Goal: Feedback & Contribution: Leave review/rating

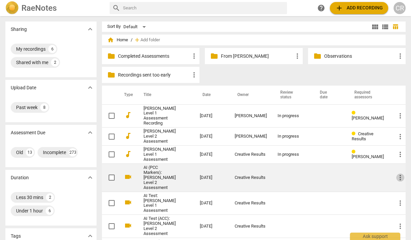
click at [397, 181] on span "more_vert" at bounding box center [400, 177] width 8 height 8
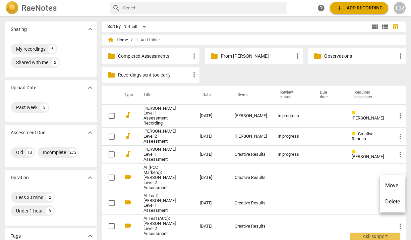
click at [391, 186] on li "Move" at bounding box center [392, 185] width 25 height 16
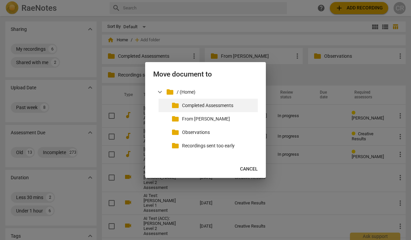
click at [200, 103] on p "Completed Assessments" at bounding box center [218, 105] width 73 height 7
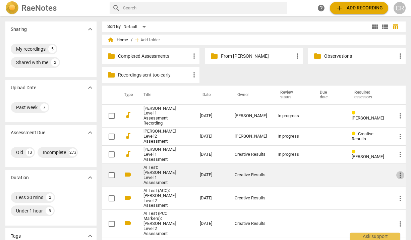
click at [400, 179] on span "more_vert" at bounding box center [400, 175] width 8 height 8
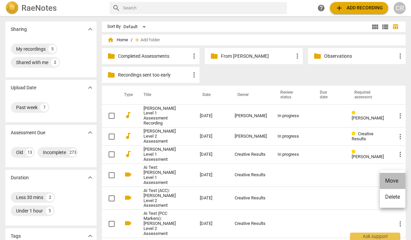
click at [397, 178] on li "Move" at bounding box center [392, 181] width 25 height 16
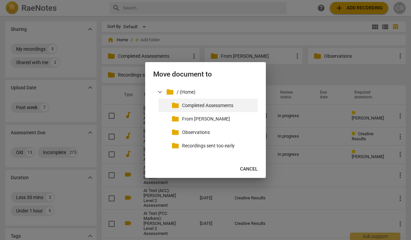
click at [226, 106] on p "Completed Assessments" at bounding box center [218, 105] width 73 height 7
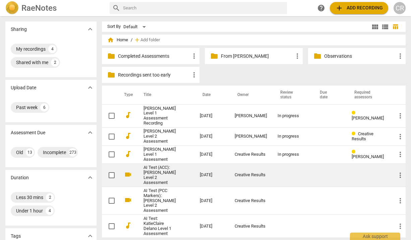
click at [398, 179] on span "more_vert" at bounding box center [400, 175] width 8 height 8
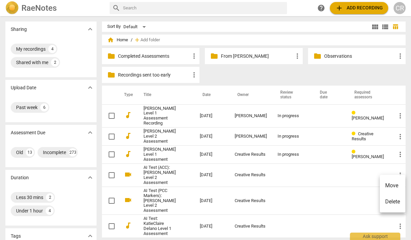
click at [394, 182] on li "Move" at bounding box center [392, 185] width 25 height 16
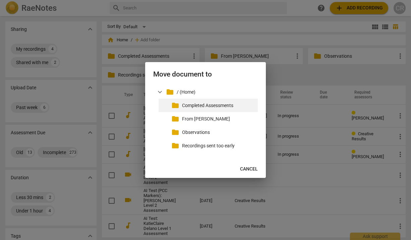
click at [224, 104] on p "Completed Assessments" at bounding box center [218, 105] width 73 height 7
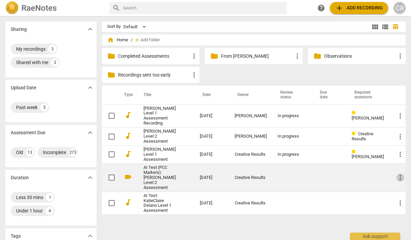
click at [398, 181] on span "more_vert" at bounding box center [400, 177] width 8 height 8
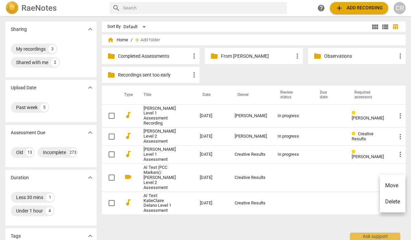
click at [390, 182] on li "Move" at bounding box center [392, 185] width 25 height 16
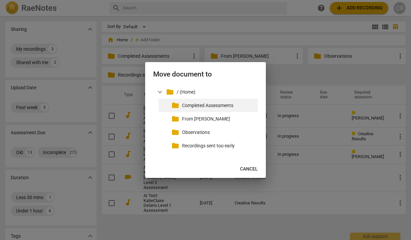
click at [223, 104] on p "Completed Assessments" at bounding box center [218, 105] width 73 height 7
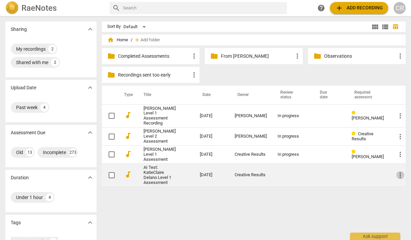
click at [397, 179] on span "more_vert" at bounding box center [400, 175] width 8 height 8
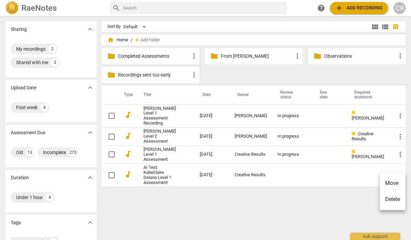
click at [387, 183] on li "Move" at bounding box center [392, 183] width 25 height 16
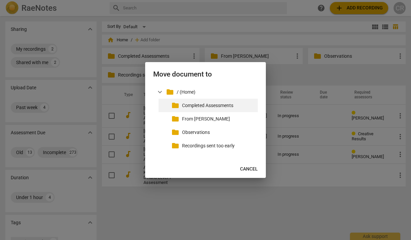
click at [225, 106] on p "Completed Assessments" at bounding box center [218, 105] width 73 height 7
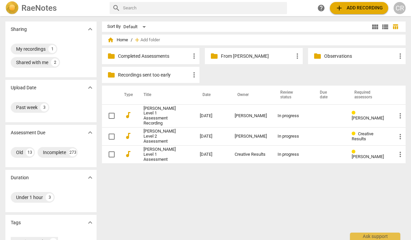
click at [181, 186] on div "Sort By Default view_module view_list table_chart home Home / add Add folder fo…" at bounding box center [256, 127] width 309 height 213
click at [276, 74] on div "folder Completed Assessments more_vert folder From [PERSON_NAME] more_vert fold…" at bounding box center [256, 67] width 309 height 38
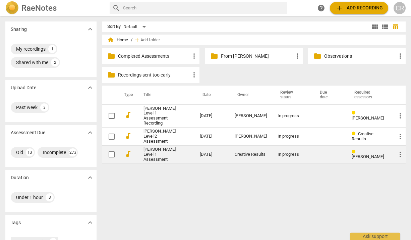
click at [162, 162] on link "[PERSON_NAME] Level 1 Assessment" at bounding box center [159, 154] width 32 height 15
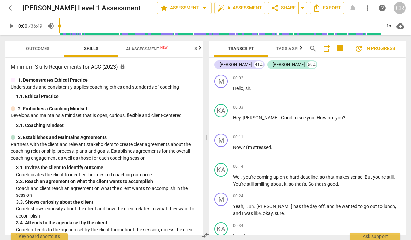
click at [148, 47] on span "AI Assessment New" at bounding box center [147, 48] width 42 height 5
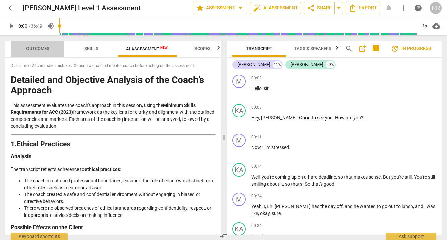
click at [42, 47] on span "Outcomes" at bounding box center [37, 48] width 23 height 5
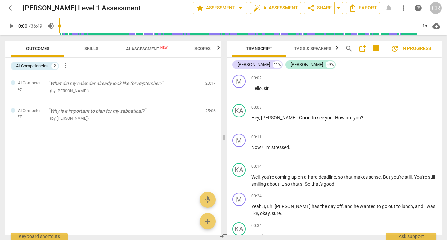
click at [95, 48] on span "Skills" at bounding box center [91, 48] width 14 height 5
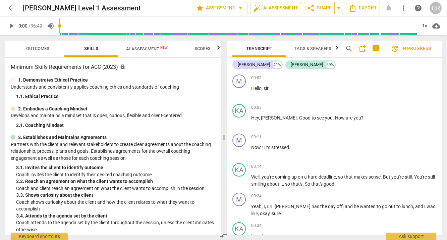
click at [85, 92] on div "1. Demonstrates Ethical Practice Understands and consistently applies coaching …" at bounding box center [113, 87] width 205 height 23
click at [206, 48] on span "Scores" at bounding box center [202, 48] width 16 height 5
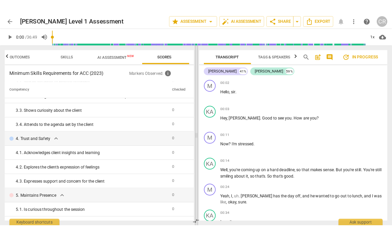
scroll to position [0, 15]
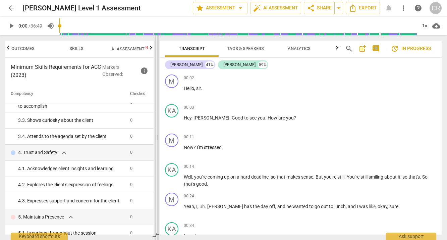
drag, startPoint x: 224, startPoint y: 138, endPoint x: 156, endPoint y: 136, distance: 67.7
click at [156, 136] on span at bounding box center [156, 137] width 4 height 204
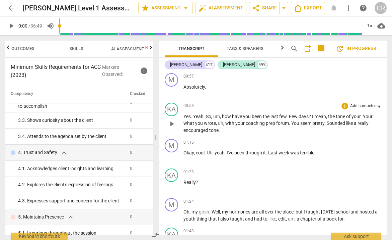
scroll to position [302, 0]
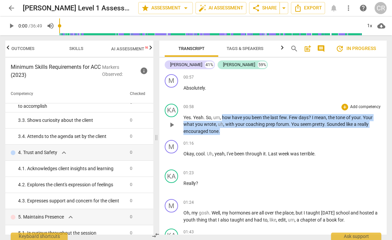
drag, startPoint x: 222, startPoint y: 110, endPoint x: 330, endPoint y: 121, distance: 108.1
click at [330, 121] on p "Yes . Yeah . So , um , how have you been the last few . Few days ? I mean , the…" at bounding box center [283, 124] width 198 height 21
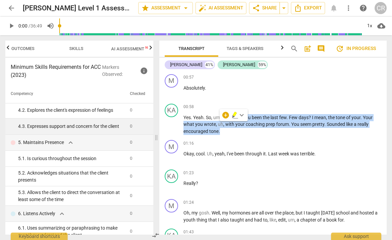
scroll to position [181, 0]
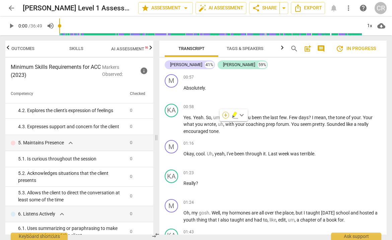
click at [227, 115] on div "+" at bounding box center [226, 115] width 7 height 7
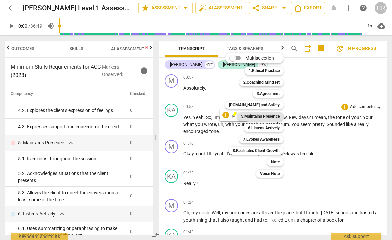
click at [260, 114] on b "5.Maintains Presence" at bounding box center [260, 116] width 39 height 8
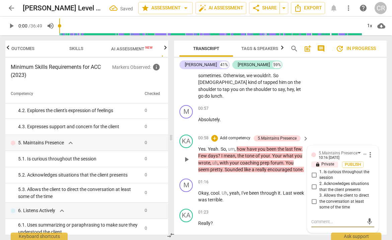
click at [314, 171] on input "1. Is curious throughout the session" at bounding box center [314, 175] width 11 height 8
checkbox input "true"
click at [315, 218] on textarea at bounding box center [338, 221] width 52 height 6
paste textarea "The coach asked questions about the client or the client’s situation."
type textarea "The coach asked questions about the client or the client’s situation."
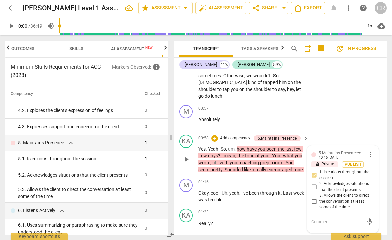
type textarea "The coach asked questions about the client or the client’s situation."
click at [332, 221] on textarea "The coach asked questions about the client or the client’s situation." at bounding box center [338, 230] width 52 height 25
click at [332, 218] on textarea "The coach asked questions about the client or the client’s situation." at bounding box center [338, 230] width 52 height 25
type textarea "The coach asked questions about the client or the client’s situation."
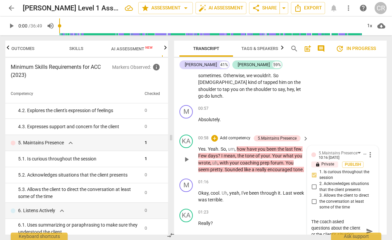
type textarea "The coach asked questions about the client or the client’s situation."
type textarea "The coach asked questions about the client or the client’s situation. A"
type textarea "The coach asked questions about the client or the client’s situation. An"
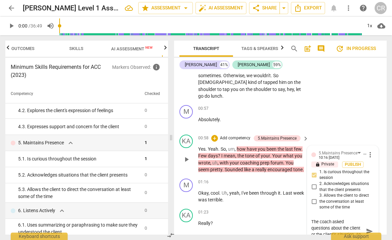
type textarea "The coach asked questions about the client or the client’s situation. An"
type textarea "The coach asked questions about the client or the client’s situation. An e"
type textarea "The coach asked questions about the client or the client’s situation. An ev"
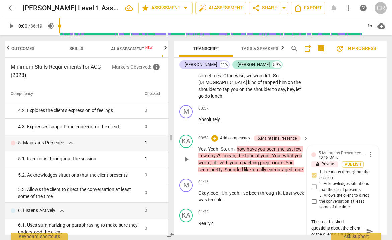
type textarea "The coach asked questions about the client or the client’s situation. An ev"
type textarea "The coach asked questions about the client or the client’s situation. An eve"
type textarea "The coach asked questions about the client or the client’s situation. An even"
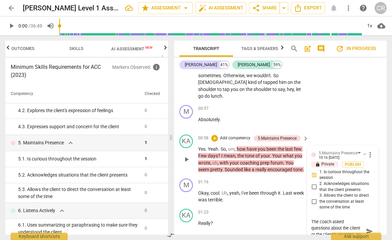
type textarea "The coach asked questions about the client or the client’s situation. An even"
type textarea "The coach asked questions about the client or the client’s situation. An even s"
type textarea "The coach asked questions about the client or the client’s situation. An even st"
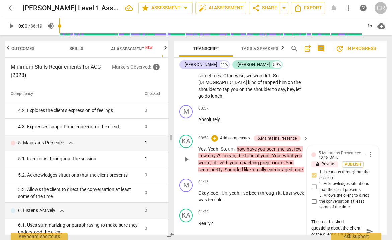
type textarea "The coach asked questions about the client or the client’s situation. An even st"
type textarea "The coach asked questions about the client or the client’s situation. An even s…"
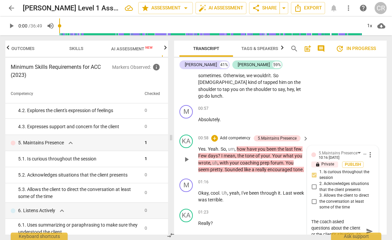
type textarea "The coach asked questions about the client or the client’s situation. An even s…"
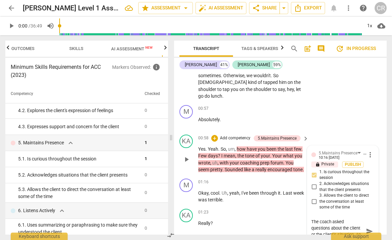
type textarea "The coach asked questions about the client or the client’s situation. An even s…"
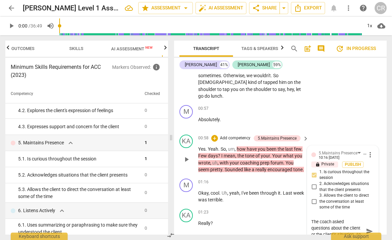
type textarea "The coach asked questions about the client or the client’s situation. An even s…"
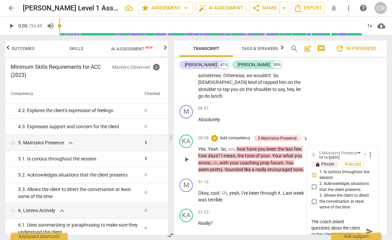
type textarea "The coach asked questions about the client or the client’s situation. An even s…"
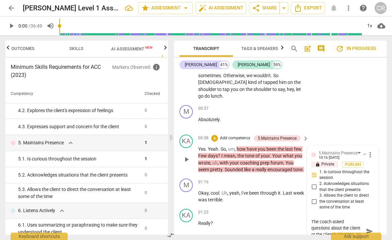
type textarea "The coach asked questions about the client or the client’s situation. An even s…"
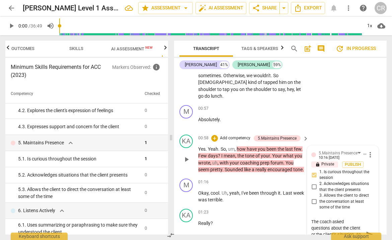
type textarea "The coach asked questions about the client or the client’s situation. An even s…"
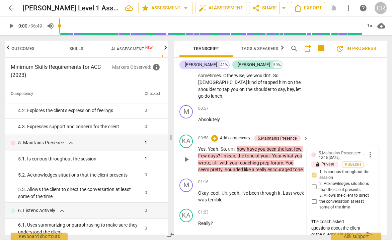
type textarea "The coach asked questions about the client or the client’s situation. An even s…"
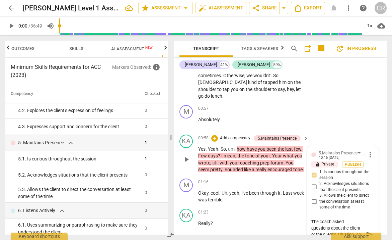
type textarea "The coach asked questions about the client or the client’s situation. An even s…"
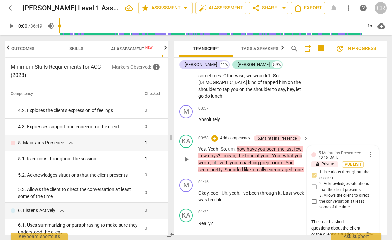
type textarea "The coach asked questions about the client or the client’s situation. An even s…"
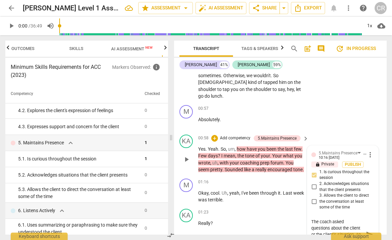
type textarea "The coach asked questions about the client or the client’s situation. An even s…"
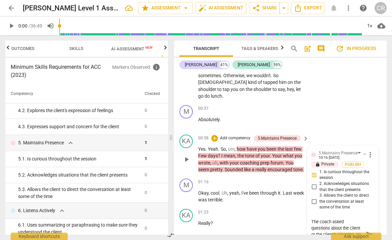
type textarea "The coach asked questions about the client or the client’s situation. An even s…"
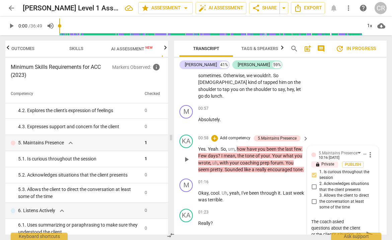
type textarea "The coach asked questions about the client or the client’s situation. An even s…"
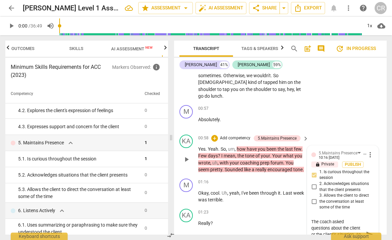
type textarea "The coach asked questions about the client or the client’s situation. An even s…"
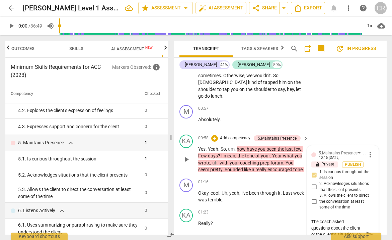
type textarea "The coach asked questions about the client or the client’s situation. An even s…"
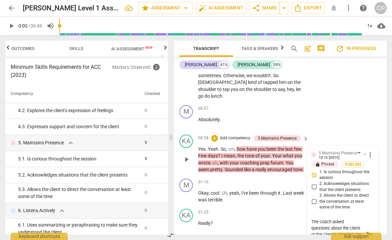
type textarea "The coach asked questions about the client or the client’s situation. An even s…"
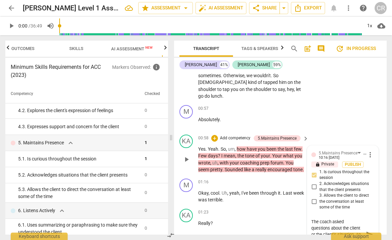
type textarea "The coach asked questions about the client or the client’s situation. An even s…"
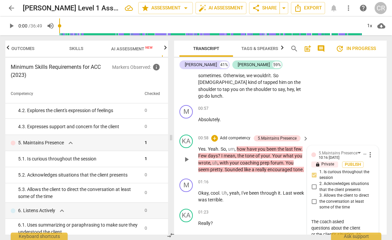
type textarea "The coach asked questions about the client or the client’s situation. An even s…"
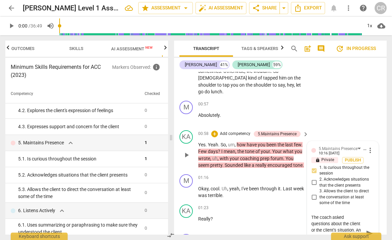
type textarea "The coach asked questions about the client or the client’s situation. An even s…"
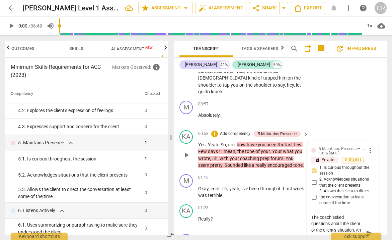
type textarea "The coach asked questions about the client or the client’s situation. An even s…"
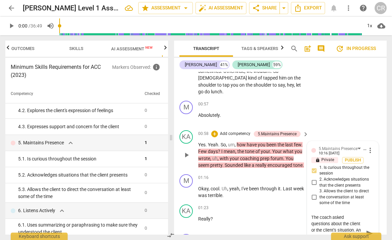
type textarea "The coach asked questions about the client or the client’s situation. An even s…"
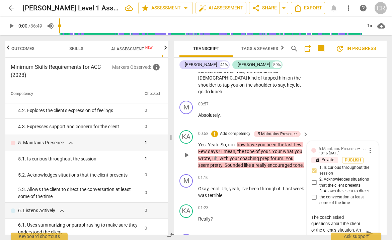
type textarea "The coach asked questions about the client or the client’s situation. An even s…"
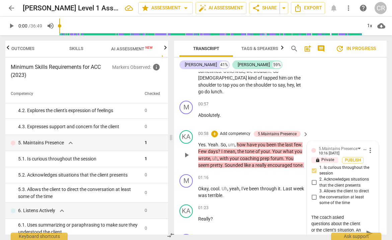
type textarea "The coach asked questions about the client or the client’s situation. An even s…"
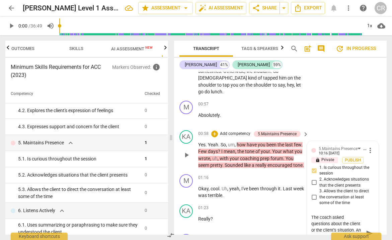
type textarea "The coach asked questions about the client or the client’s situation. An even s…"
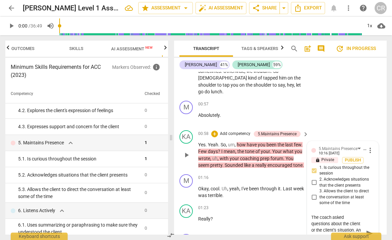
type textarea "The coach asked questions about the client or the client’s situation. An even s…"
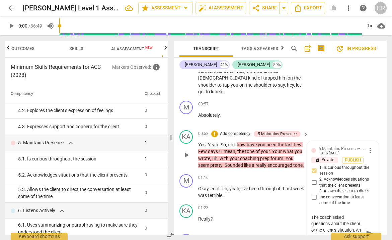
type textarea "The coach asked questions about the client or the client’s situation. An even s…"
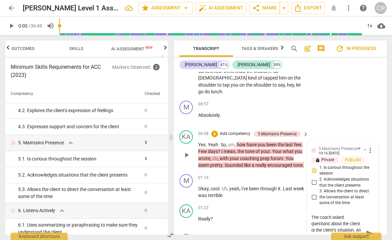
type textarea "The coach asked questions about the client or the client’s situation. An even s…"
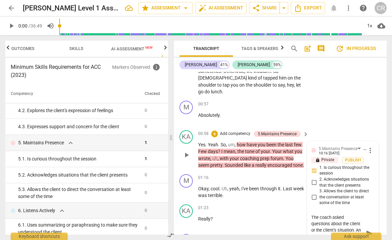
type textarea "The coach asked questions about the client or the client’s situation. An even s…"
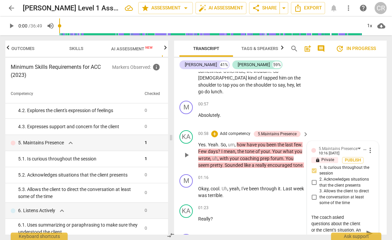
type textarea "The coach asked questions about the client or the client’s situation. An even s…"
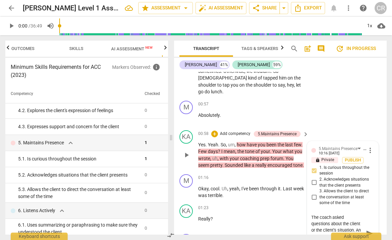
type textarea "The coach asked questions about the client or the client’s situation. An even s…"
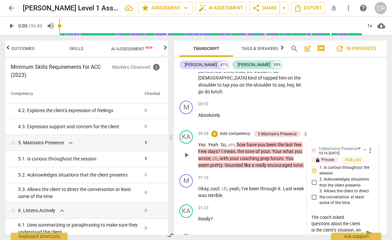
type textarea "The coach asked questions about the client or the client’s situation. An even s…"
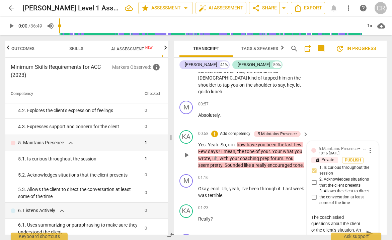
type textarea "The coach asked questions about the client or the client’s situation. An even s…"
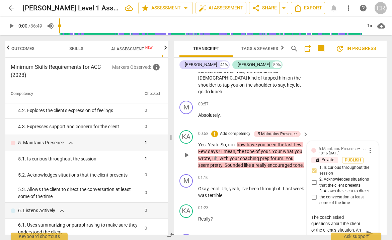
type textarea "The coach asked questions about the client or the client’s situation. An even s…"
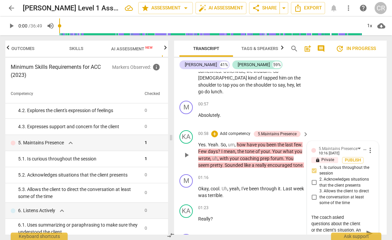
type textarea "The coach asked questions about the client or the client’s situation. An even s…"
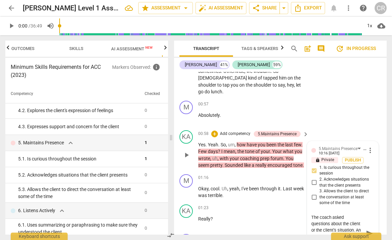
type textarea "The coach asked questions about the client or the client’s situation. An even s…"
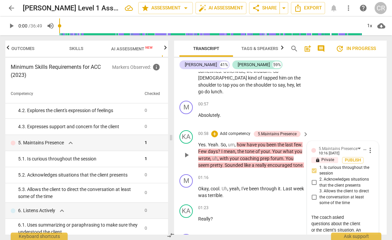
type textarea "The coach asked questions about the client or the client’s situation. An even s…"
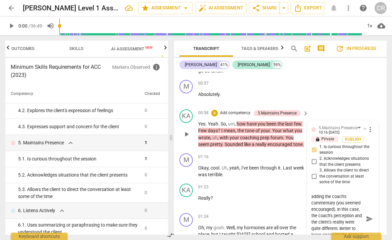
scroll to position [64, 0]
click at [337, 77] on div "M play_arrow pause 00:57 + Add competency keyboard_arrow_right Absolutely ." at bounding box center [280, 91] width 213 height 29
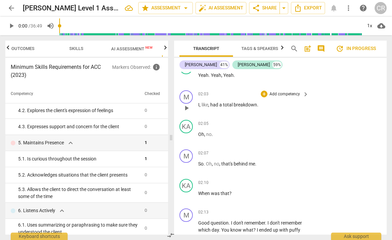
scroll to position [652, 0]
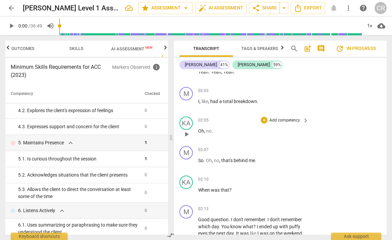
click at [213, 127] on p "Oh , no ." at bounding box center [251, 130] width 107 height 7
click at [261, 49] on span "Tags & Speakers" at bounding box center [260, 48] width 37 height 5
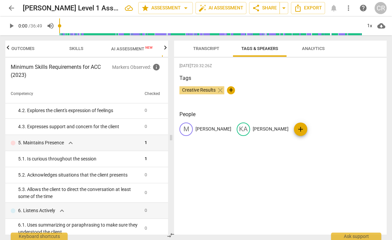
click at [206, 47] on span "Transcript" at bounding box center [206, 48] width 26 height 5
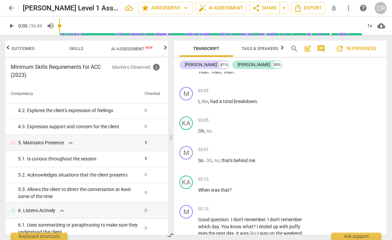
click at [258, 46] on span "Tags & Speakers" at bounding box center [260, 48] width 37 height 5
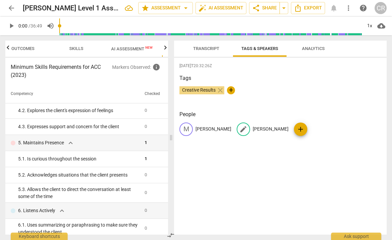
click at [253, 127] on p "[PERSON_NAME]" at bounding box center [271, 128] width 36 height 7
click at [201, 129] on p "[PERSON_NAME]" at bounding box center [214, 128] width 36 height 7
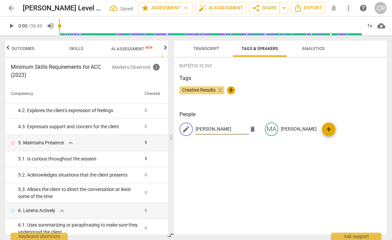
click at [203, 46] on span "Transcript" at bounding box center [206, 48] width 42 height 9
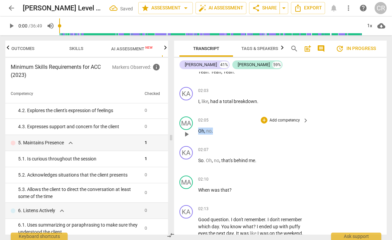
drag, startPoint x: 214, startPoint y: 127, endPoint x: 198, endPoint y: 126, distance: 16.1
click at [198, 126] on div "MA play_arrow pause 02:05 + Add competency keyboard_arrow_right Oh , no ." at bounding box center [280, 128] width 213 height 29
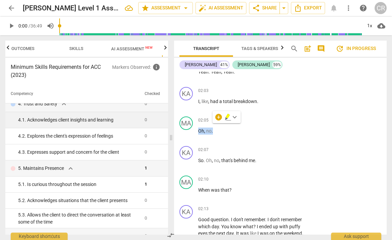
scroll to position [157, 0]
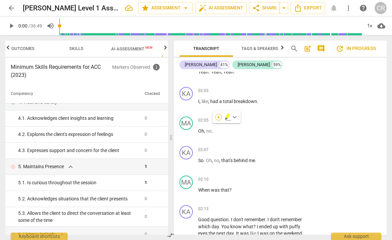
click at [220, 117] on div "+" at bounding box center [218, 117] width 7 height 7
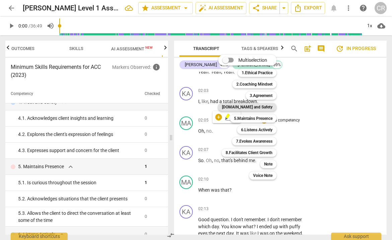
click at [263, 107] on b "[DOMAIN_NAME] and Safety" at bounding box center [247, 107] width 51 height 8
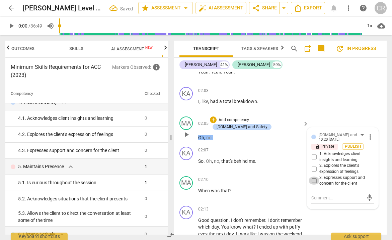
click at [313, 176] on input "3. Expresses support and concern for the client" at bounding box center [314, 180] width 11 height 8
click at [314, 194] on textarea at bounding box center [338, 197] width 52 height 6
paste textarea "The coach demonstrated care, concern, support, or respect for the client indire…"
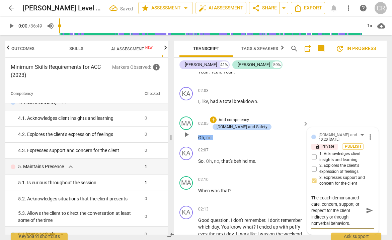
scroll to position [6, 0]
click at [279, 179] on div "02:10 + Add competency keyboard_arrow_right When was that ?" at bounding box center [253, 188] width 111 height 24
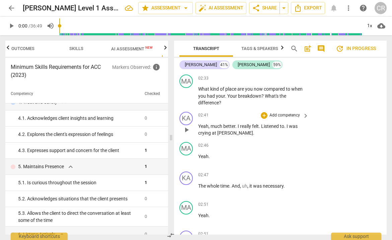
scroll to position [836, 0]
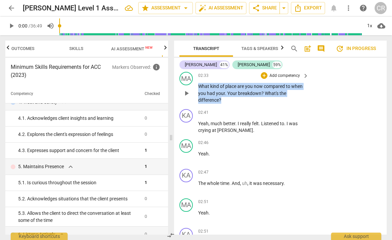
drag, startPoint x: 225, startPoint y: 93, endPoint x: 198, endPoint y: 80, distance: 29.5
click at [198, 83] on p "What kind of place are you now compared to when you had your . Your breakdown ?…" at bounding box center [251, 93] width 107 height 21
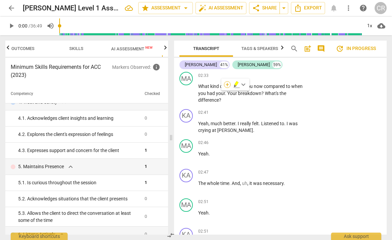
click at [226, 85] on div "+" at bounding box center [227, 84] width 7 height 7
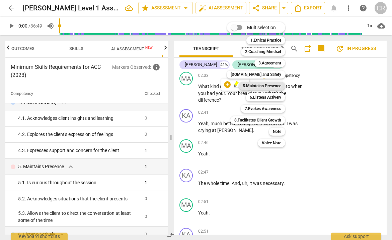
click at [256, 85] on b "5.Maintains Presence" at bounding box center [262, 86] width 39 height 8
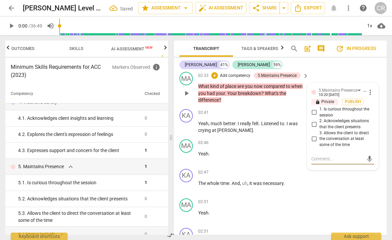
click at [314, 120] on input "2. Acknowledges situations that the client presents" at bounding box center [314, 124] width 11 height 8
click at [314, 155] on textarea at bounding box center [338, 158] width 52 height 6
paste textarea "Coach engaged in curious inquiry about what the client has shared."
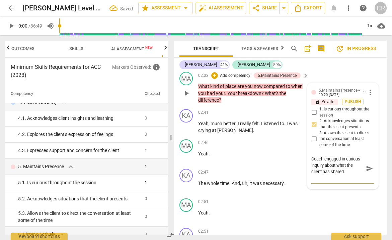
scroll to position [6, 0]
click at [250, 121] on span "really" at bounding box center [246, 123] width 12 height 5
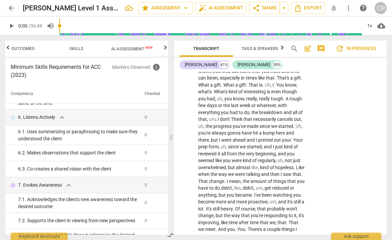
scroll to position [1052, 0]
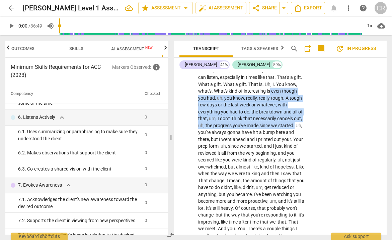
drag, startPoint x: 222, startPoint y: 123, endPoint x: 285, endPoint y: 82, distance: 74.8
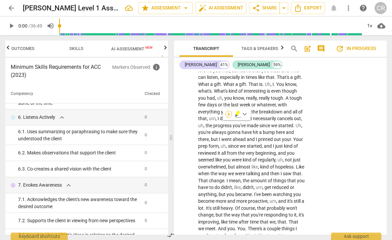
click at [228, 113] on div "+" at bounding box center [229, 114] width 7 height 7
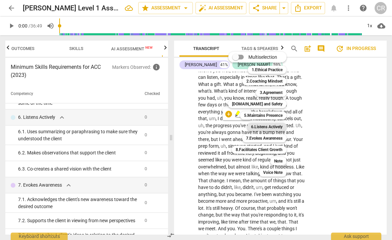
click at [263, 126] on b "6.Listens Actively" at bounding box center [267, 127] width 32 height 8
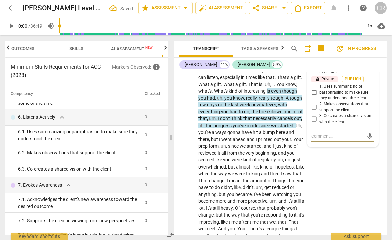
click at [314, 103] on input "2. Makes observations that support the client" at bounding box center [314, 107] width 11 height 8
click at [319, 133] on textarea at bounding box center [338, 136] width 52 height 6
paste textarea "Coach engaged in curious inquiry about what the client has shared."
click at [330, 141] on textarea "Coach engaged in curious inquiry about what the client has shared." at bounding box center [338, 145] width 52 height 25
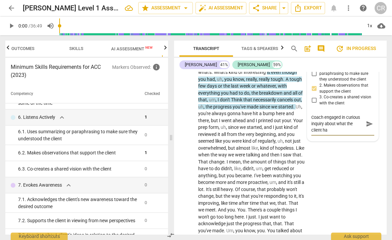
scroll to position [0, 0]
paste textarea "The coach offered the client an observation in response to what the client has …"
click at [228, 145] on span "," at bounding box center [227, 147] width 2 height 5
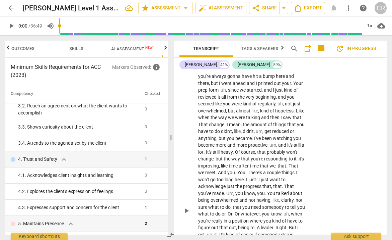
scroll to position [1108, 0]
drag, startPoint x: 217, startPoint y: 133, endPoint x: 230, endPoint y: 141, distance: 14.6
click at [230, 141] on p "Yeah . Yeah . It's good that you have someone that knows you well , someone tha…" at bounding box center [251, 210] width 107 height 412
click at [236, 130] on div "+" at bounding box center [235, 131] width 7 height 7
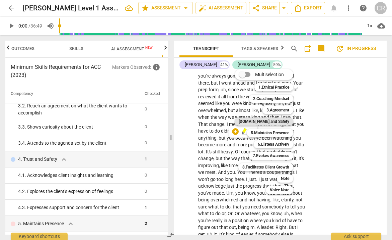
click at [274, 122] on b "[DOMAIN_NAME] and Safety" at bounding box center [264, 121] width 51 height 8
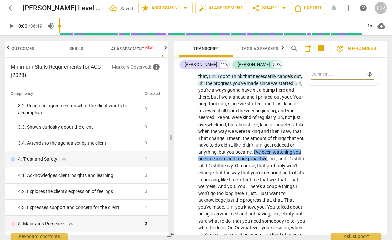
scroll to position [1020, 0]
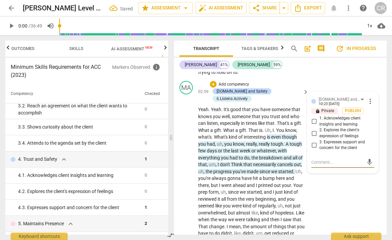
click at [314, 117] on input "1. Acknowledges client insights and learning" at bounding box center [314, 121] width 11 height 8
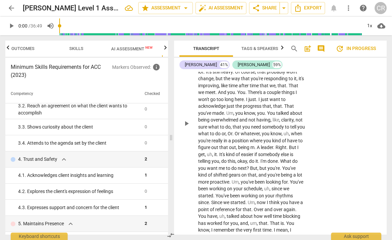
scroll to position [1204, 0]
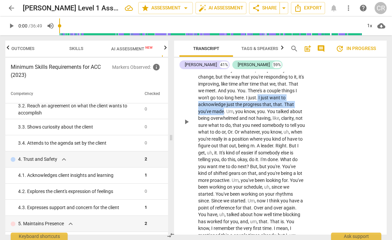
drag, startPoint x: 240, startPoint y: 85, endPoint x: 293, endPoint y: 94, distance: 53.3
click at [293, 94] on p "Yeah . Yeah . It's good that you have someone that knows you well , someone tha…" at bounding box center [251, 128] width 107 height 412
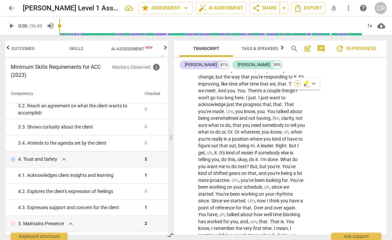
click at [298, 85] on div "+" at bounding box center [298, 83] width 7 height 7
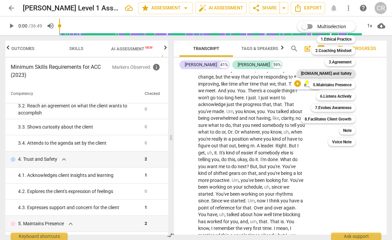
click at [326, 72] on b "[DOMAIN_NAME] and Safety" at bounding box center [326, 73] width 51 height 8
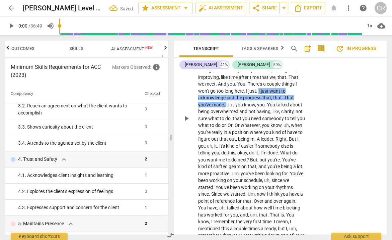
scroll to position [1020, 0]
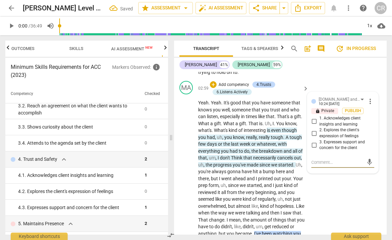
click at [313, 117] on input "1. Acknowledges client insights and learning" at bounding box center [314, 121] width 11 height 8
click at [263, 169] on span "a" at bounding box center [261, 171] width 4 height 5
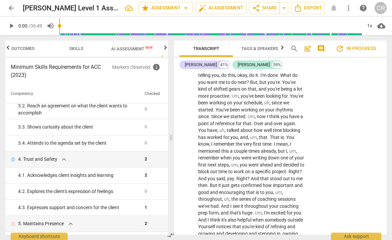
scroll to position [1282, 0]
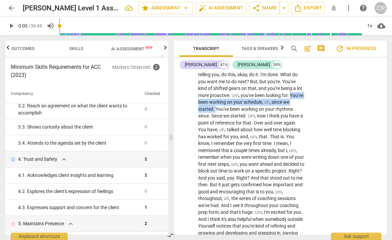
drag, startPoint x: 198, startPoint y: 94, endPoint x: 224, endPoint y: 100, distance: 26.1
click at [224, 100] on div "MA play_arrow pause 02:59 + Add competency 4.Trusts 6.Listens Actively keyboard…" at bounding box center [280, 34] width 213 height 436
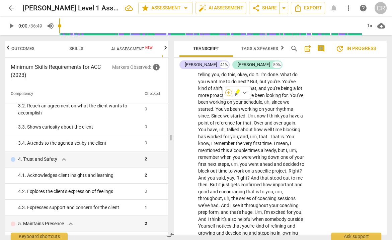
click at [229, 94] on div "+" at bounding box center [229, 92] width 7 height 7
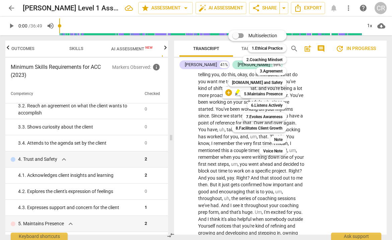
click at [231, 118] on div "Multiselection m 1.Ethical Practice 1 2.Coaching Mindset 2 3.Agreement 3 [DOMAI…" at bounding box center [263, 92] width 74 height 128
click at [220, 109] on div at bounding box center [196, 120] width 392 height 240
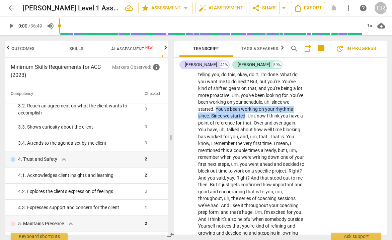
drag, startPoint x: 223, startPoint y: 99, endPoint x: 247, endPoint y: 107, distance: 25.0
click at [247, 107] on p "Yeah . Yeah . It's good that you have someone that knows you well , someone tha…" at bounding box center [251, 43] width 107 height 412
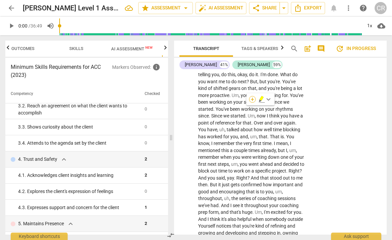
click at [254, 101] on div "+" at bounding box center [252, 99] width 7 height 7
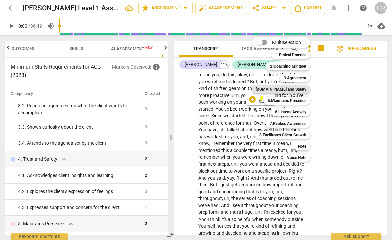
click at [288, 87] on b "[DOMAIN_NAME] and Safety" at bounding box center [281, 89] width 51 height 8
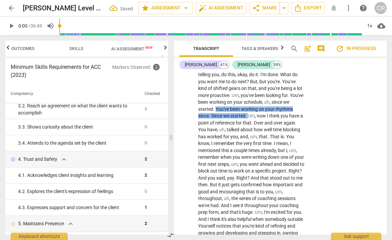
scroll to position [1020, 0]
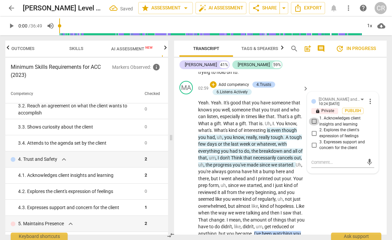
click at [314, 117] on input "1. Acknowledges client insights and learning" at bounding box center [314, 121] width 11 height 8
click at [283, 114] on span "That's" at bounding box center [283, 116] width 13 height 5
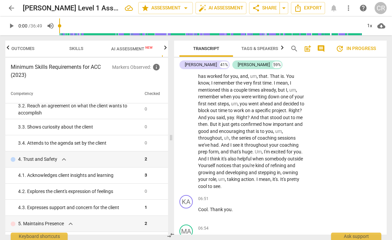
scroll to position [1342, 0]
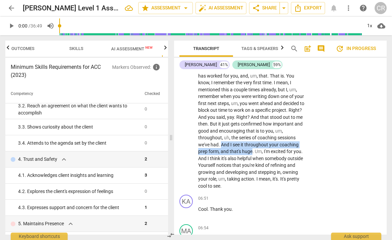
drag, startPoint x: 242, startPoint y: 134, endPoint x: 273, endPoint y: 143, distance: 32.0
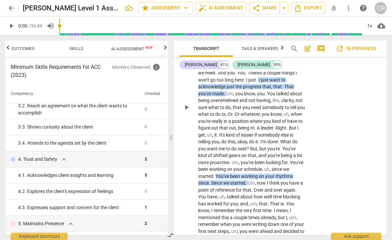
scroll to position [1218, 0]
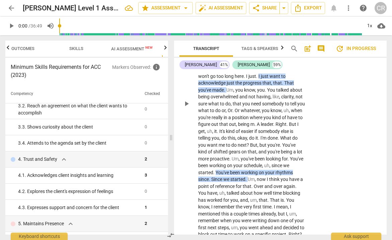
click at [276, 170] on span "your" at bounding box center [270, 172] width 10 height 5
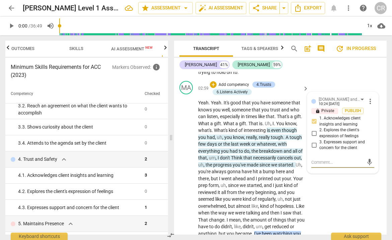
paste textarea "Coach shared a verbal affirmation of the client’s insight, awareness, or learni…"
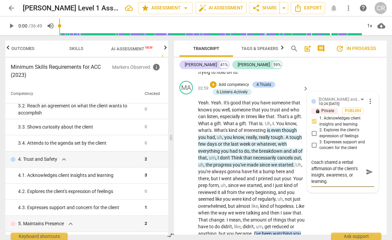
click at [333, 167] on textarea "Coach shared a verbal affirmation of the client’s insight, awareness, or learni…" at bounding box center [338, 171] width 52 height 25
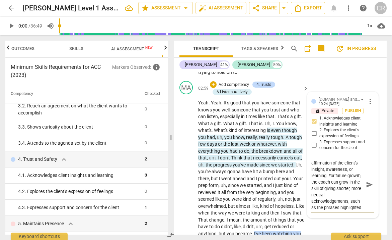
scroll to position [19, 0]
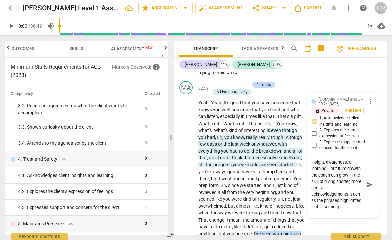
click at [242, 169] on span "gonna" at bounding box center [235, 171] width 14 height 5
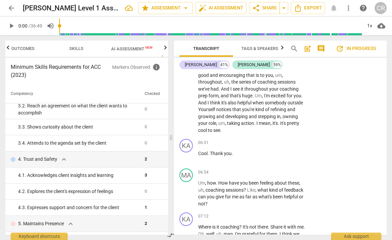
scroll to position [1391, 0]
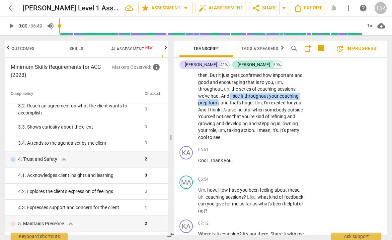
drag, startPoint x: 250, startPoint y: 86, endPoint x: 239, endPoint y: 93, distance: 13.8
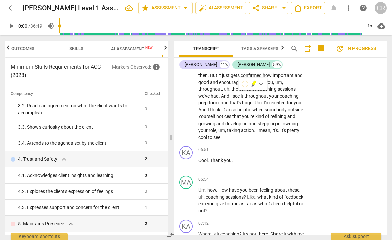
click at [246, 84] on div "+" at bounding box center [245, 83] width 7 height 7
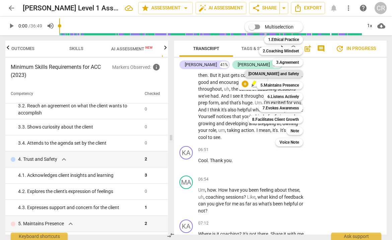
click at [280, 72] on b "[DOMAIN_NAME] and Safety" at bounding box center [274, 74] width 51 height 8
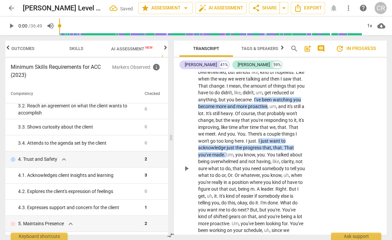
scroll to position [1020, 0]
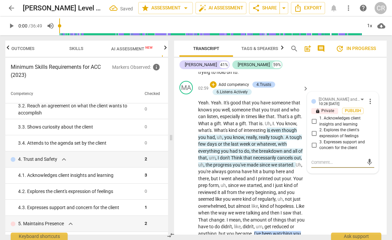
click at [312, 117] on input "1. Acknowledges client insights and learning" at bounding box center [314, 121] width 11 height 8
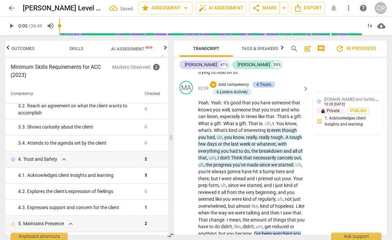
click at [256, 176] on span "and" at bounding box center [251, 178] width 9 height 5
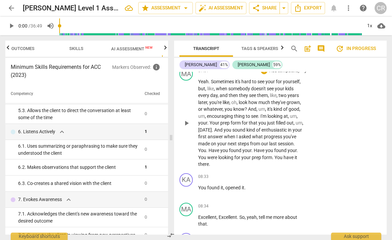
scroll to position [1634, 0]
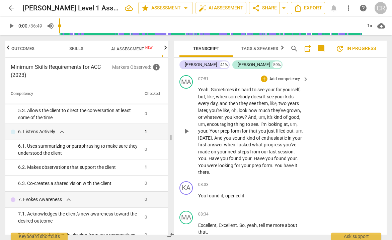
click at [222, 135] on span "And" at bounding box center [218, 137] width 9 height 5
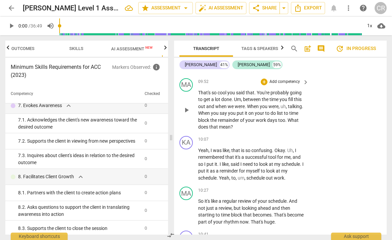
scroll to position [2307, 0]
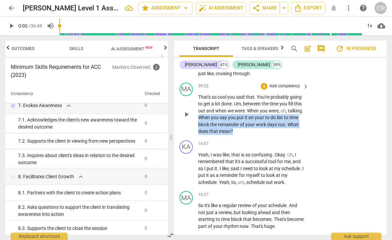
drag, startPoint x: 237, startPoint y: 110, endPoint x: 192, endPoint y: 99, distance: 45.8
click at [192, 99] on div "MA play_arrow pause 09:52 + Add competency keyboard_arrow_right That's so cool …" at bounding box center [280, 109] width 213 height 58
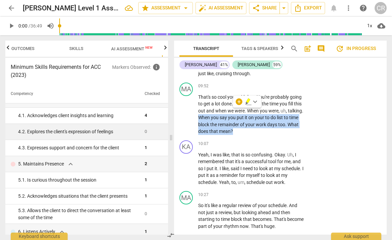
scroll to position [168, 0]
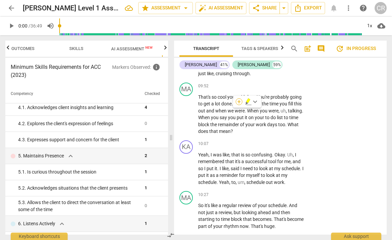
click at [240, 103] on div "+" at bounding box center [239, 101] width 7 height 7
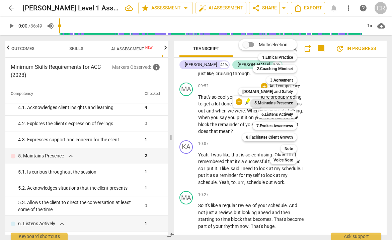
click at [279, 102] on b "5.Maintains Presence" at bounding box center [274, 103] width 39 height 8
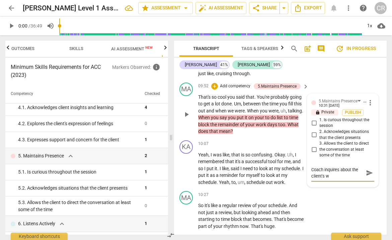
scroll to position [0, 0]
click at [272, 172] on span "look" at bounding box center [271, 174] width 10 height 5
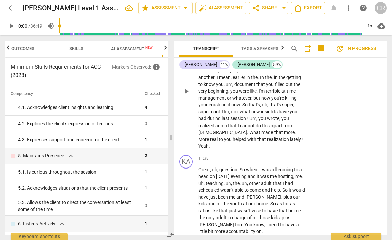
scroll to position [2551, 0]
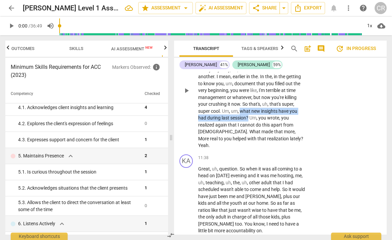
drag, startPoint x: 241, startPoint y: 85, endPoint x: 249, endPoint y: 94, distance: 11.6
click at [249, 94] on p "No , that is . So that's what I thought you were getting at . And I think it's …" at bounding box center [251, 90] width 107 height 117
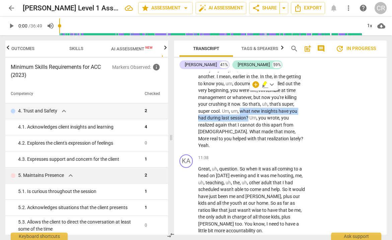
scroll to position [147, 0]
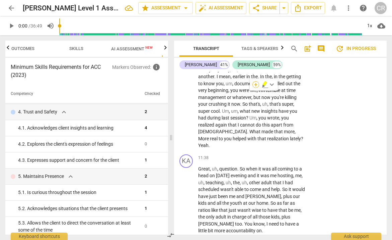
click at [257, 83] on div "+" at bounding box center [256, 84] width 7 height 7
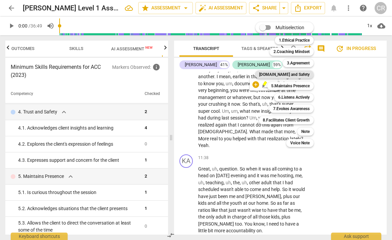
click at [289, 75] on b "[DOMAIN_NAME] and Safety" at bounding box center [284, 74] width 51 height 8
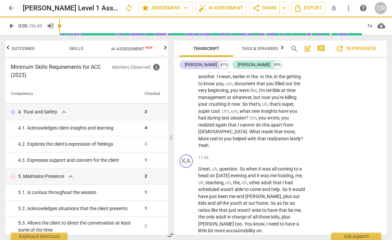
scroll to position [2455, 0]
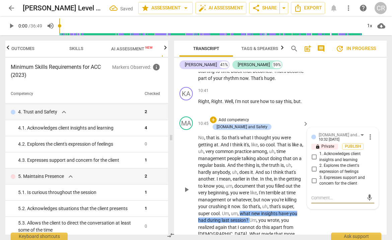
click at [313, 153] on input "1. Acknowledges client insights and learning" at bounding box center [314, 157] width 11 height 8
click at [315, 194] on textarea at bounding box center [338, 197] width 52 height 6
click at [369, 133] on span "more_vert" at bounding box center [371, 137] width 8 height 8
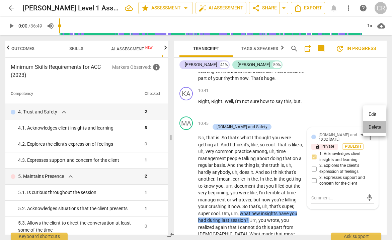
click at [372, 125] on li "Delete" at bounding box center [375, 127] width 23 height 13
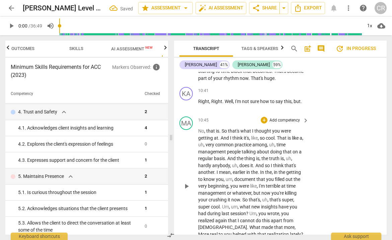
click at [278, 217] on span "apart" at bounding box center [277, 219] width 12 height 5
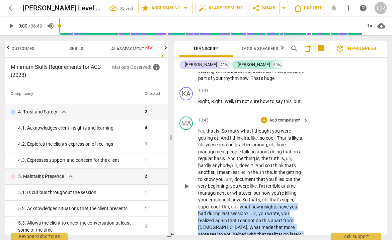
drag, startPoint x: 241, startPoint y: 183, endPoint x: 275, endPoint y: 209, distance: 43.0
click at [275, 209] on p "No , that is . So that's what I thought you were getting at . And I think it's …" at bounding box center [251, 185] width 107 height 117
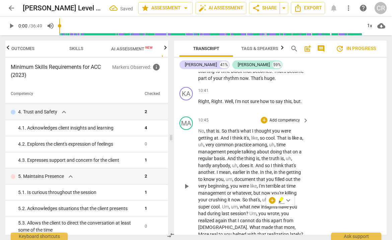
click at [246, 185] on p "No , that is . So that's what I thought you were getting at . And I think it's …" at bounding box center [251, 185] width 107 height 117
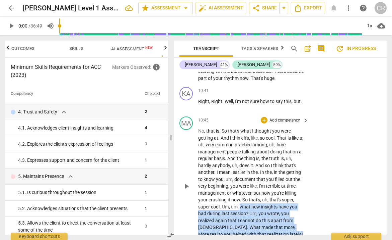
drag, startPoint x: 241, startPoint y: 181, endPoint x: 254, endPoint y: 209, distance: 31.0
click at [254, 209] on p "No , that is . So that's what I thought you were getting at . And I think it's …" at bounding box center [251, 185] width 107 height 117
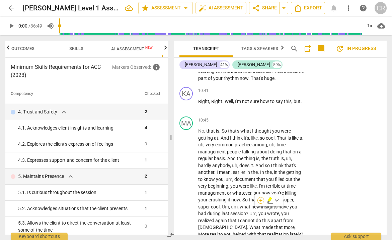
click at [261, 201] on div "+" at bounding box center [261, 200] width 7 height 7
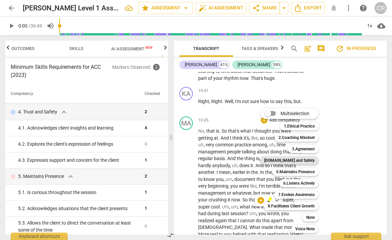
click at [304, 160] on b "[DOMAIN_NAME] and Safety" at bounding box center [289, 160] width 51 height 8
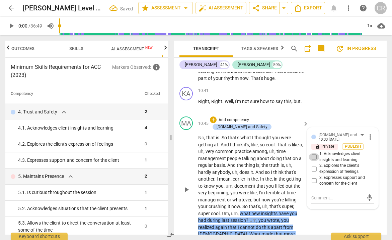
click at [312, 153] on input "1. Acknowledges client insights and learning" at bounding box center [314, 157] width 11 height 8
click at [320, 194] on textarea at bounding box center [338, 197] width 52 height 6
paste textarea "Coach inquired about the client’s insight, awareness, or learning."
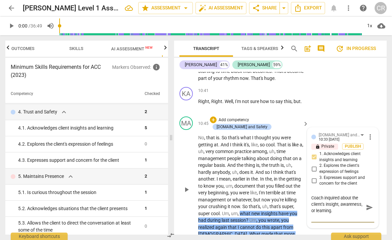
click at [340, 194] on textarea "Coach inquired about the client’s insight, awareness, or learning." at bounding box center [338, 206] width 52 height 25
click at [258, 190] on span "," at bounding box center [258, 192] width 2 height 5
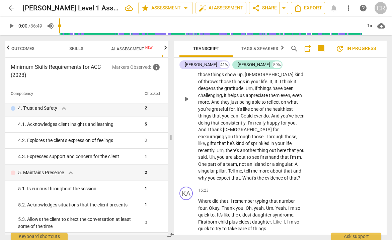
scroll to position [3250, 0]
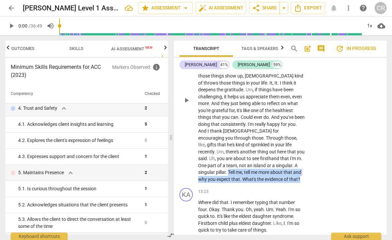
drag, startPoint x: 211, startPoint y: 109, endPoint x: 299, endPoint y: 120, distance: 89.2
click at [299, 120] on div "MA play_arrow pause 13:34 + Add competency keyboard_arrow_right That's so , so …" at bounding box center [280, 94] width 213 height 181
click at [352, 185] on div "KA play_arrow pause 15:23 + Add competency keyboard_arrow_right Where did that …" at bounding box center [280, 210] width 213 height 51
drag, startPoint x: 210, startPoint y: 109, endPoint x: 287, endPoint y: 117, distance: 77.1
click at [287, 117] on p "That's so , so great . As you talk about [PERSON_NAME] being . I'll be there . …" at bounding box center [251, 99] width 107 height 165
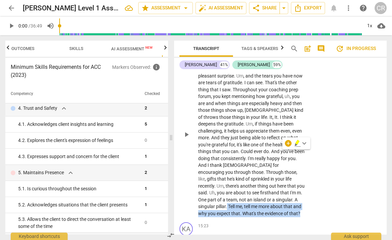
scroll to position [3220, 0]
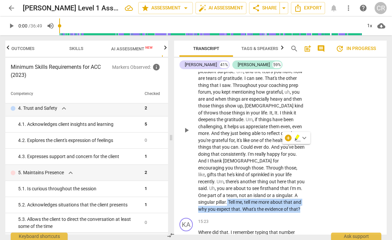
click at [343, 91] on div "MA play_arrow pause 13:34 + Add competency keyboard_arrow_right That's so , so …" at bounding box center [280, 124] width 213 height 181
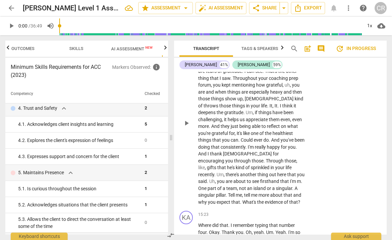
scroll to position [3228, 0]
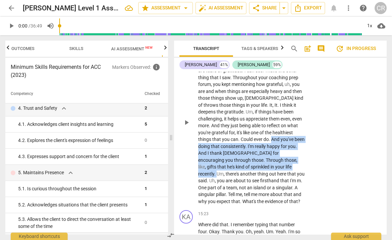
drag, startPoint x: 294, startPoint y: 79, endPoint x: 285, endPoint y: 104, distance: 26.5
click at [285, 104] on p "That's so , so great . As you talk about [PERSON_NAME] being . I'll be there . …" at bounding box center [251, 122] width 107 height 165
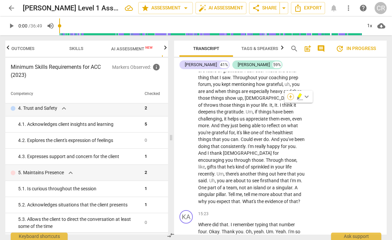
click at [290, 98] on div "+" at bounding box center [291, 96] width 7 height 7
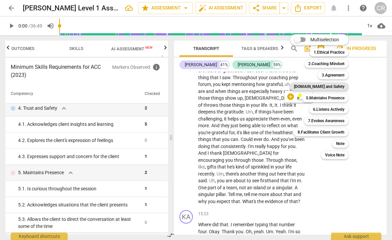
click at [328, 84] on b "[DOMAIN_NAME] and Safety" at bounding box center [319, 86] width 51 height 8
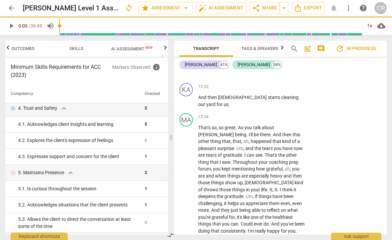
scroll to position [3135, 0]
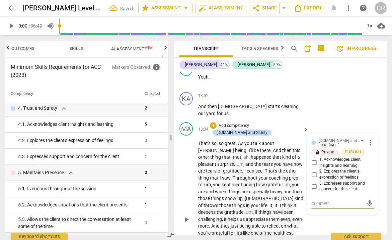
click at [313, 182] on input "3. Expresses support and concern for the client" at bounding box center [314, 186] width 11 height 8
click at [314, 200] on textarea at bounding box center [338, 203] width 52 height 6
paste textarea "Coach made a comments or observation to express care, concern, support, or empa…"
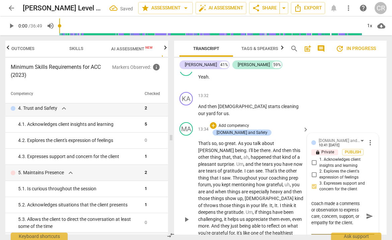
scroll to position [6, 0]
click at [311, 196] on div "MA play_arrow pause 13:34 + Add competency [DOMAIN_NAME] and Safety keyboard_ar…" at bounding box center [280, 213] width 213 height 188
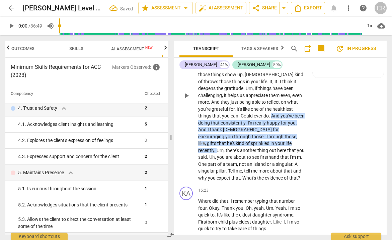
scroll to position [3264, 0]
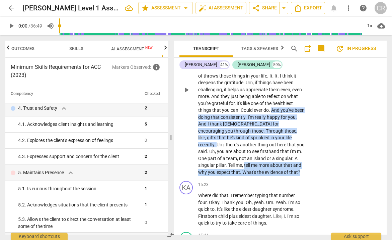
drag, startPoint x: 228, startPoint y: 96, endPoint x: 293, endPoint y: 103, distance: 65.1
click at [293, 103] on p "That's so , so great . As you talk about [PERSON_NAME] being . I'll be there . …" at bounding box center [251, 92] width 107 height 165
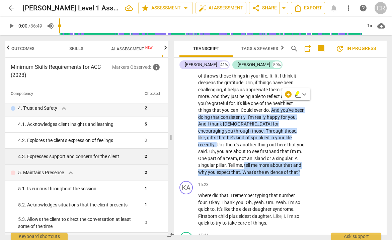
click at [121, 157] on div "4. 3. Expresses support and concern for the client" at bounding box center [78, 156] width 121 height 7
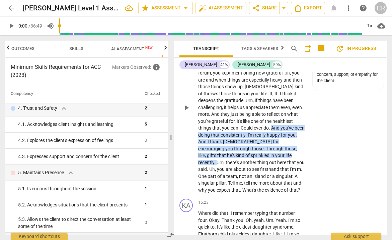
scroll to position [3255, 0]
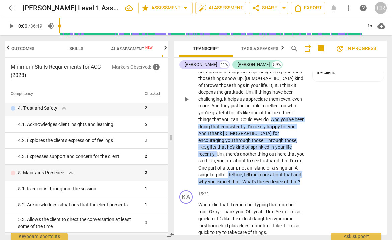
drag, startPoint x: 211, startPoint y: 106, endPoint x: 302, endPoint y: 112, distance: 91.7
click at [302, 112] on p "That's so , so great . As you talk about [PERSON_NAME] being . I'll be there . …" at bounding box center [251, 102] width 107 height 165
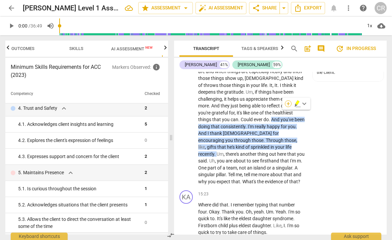
click at [291, 103] on div "+" at bounding box center [288, 103] width 7 height 7
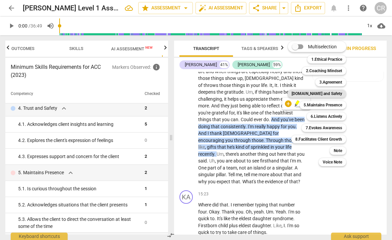
click at [325, 92] on b "[DOMAIN_NAME] and Safety" at bounding box center [317, 93] width 51 height 8
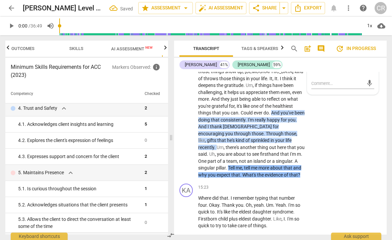
scroll to position [3135, 0]
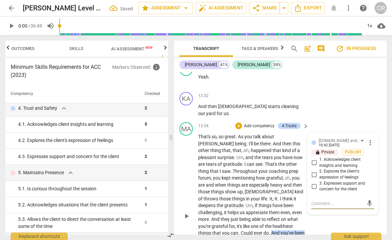
click at [313, 170] on input "2. Explores the client's expression of feelings" at bounding box center [314, 174] width 11 height 8
click at [322, 200] on textarea at bounding box center [338, 203] width 52 height 6
paste textarea "Coach asked clarifying questions about the client’s expressions."
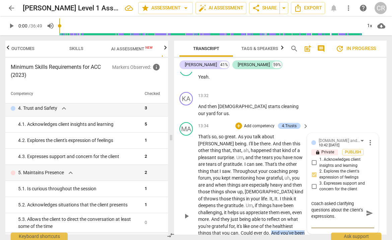
paste textarea "inquired about the client’s expressions of feelings, perceptions, concerns, bel…"
drag, startPoint x: 311, startPoint y: 162, endPoint x: 328, endPoint y: 163, distance: 17.8
click at [328, 200] on textarea "Coach inquired about the client’s expressions of feelings, perceptions, concern…" at bounding box center [338, 216] width 52 height 32
click at [342, 200] on textarea "Coach inquired about the client’s expressions of perceptions, concerns, beliefs…" at bounding box center [338, 216] width 52 height 32
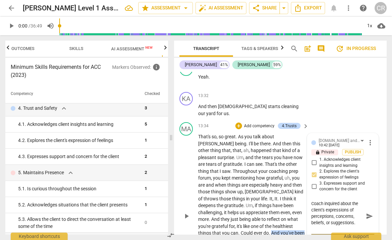
click at [342, 200] on textarea "Coach inquired about the client’s expressions of perceptions, concerns, beliefs…" at bounding box center [338, 216] width 52 height 32
click at [337, 200] on textarea "Coach inquired about the client’s expressions of perceptions or, beliefs, or su…" at bounding box center [338, 216] width 52 height 32
click at [267, 162] on p "That's so , so great . As you talk about [PERSON_NAME] being . I'll be there . …" at bounding box center [251, 215] width 107 height 165
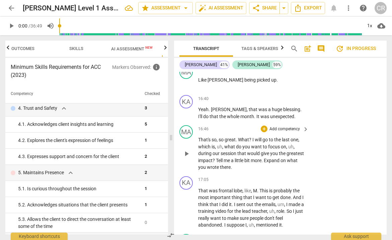
scroll to position [3640, 0]
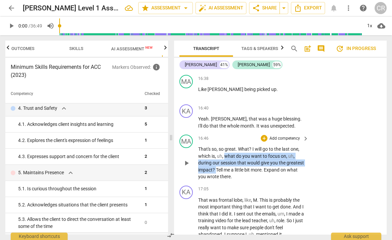
drag, startPoint x: 225, startPoint y: 89, endPoint x: 235, endPoint y: 101, distance: 15.4
click at [235, 145] on p "That's so , so great . What ? I will go to the last one , which is , uh , what …" at bounding box center [251, 162] width 107 height 35
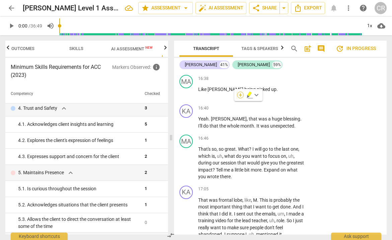
click at [241, 97] on div "+" at bounding box center [240, 94] width 7 height 7
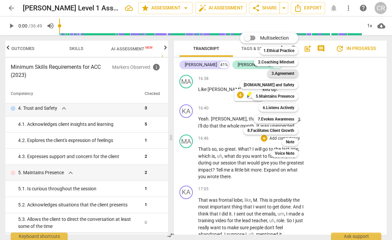
click at [286, 73] on b "3.Agreement" at bounding box center [283, 73] width 23 height 8
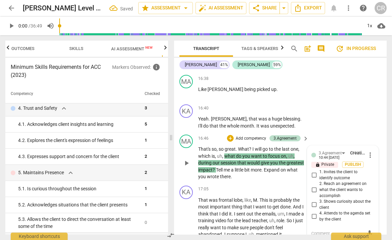
click at [314, 171] on input "1. Invites the client to identify outcome" at bounding box center [314, 175] width 11 height 8
click at [284, 183] on div "KA play_arrow pause 17:05 + Add competency keyboard_arrow_right That was [MEDIC…" at bounding box center [280, 212] width 213 height 58
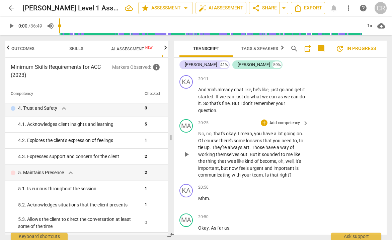
scroll to position [4197, 0]
click at [250, 152] on span "." at bounding box center [249, 154] width 2 height 5
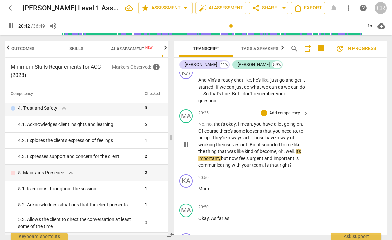
scroll to position [4196, 0]
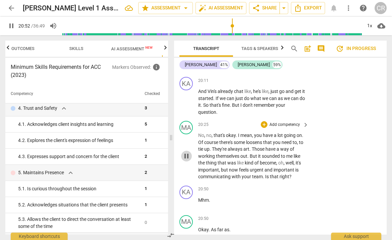
click at [188, 152] on span "pause" at bounding box center [187, 156] width 8 height 8
click at [188, 199] on span "play_arrow" at bounding box center [187, 203] width 8 height 8
click at [187, 199] on span "pause" at bounding box center [187, 203] width 8 height 8
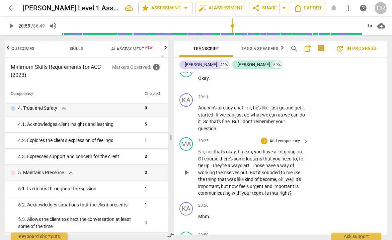
scroll to position [4179, 0]
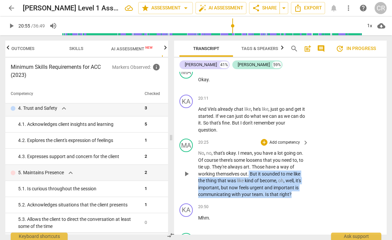
drag, startPoint x: 250, startPoint y: 98, endPoint x: 316, endPoint y: 120, distance: 69.6
click at [316, 136] on div "MA play_arrow pause 20:25 + Add competency keyboard_arrow_right No , no , that'…" at bounding box center [280, 168] width 213 height 65
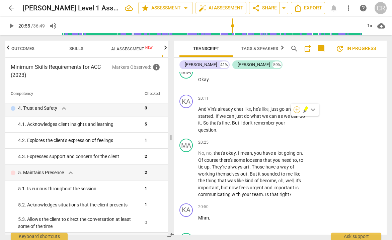
click at [297, 110] on div "+" at bounding box center [297, 109] width 7 height 7
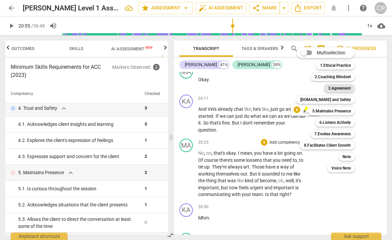
click at [334, 89] on b "3.Agreement" at bounding box center [339, 88] width 23 height 8
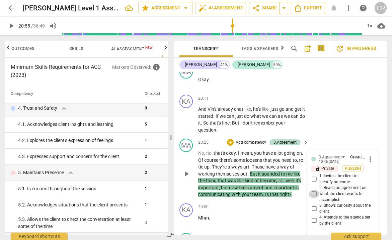
click at [313, 190] on input "2. Reach an agreement on what the client wants to accomplish" at bounding box center [314, 194] width 11 height 8
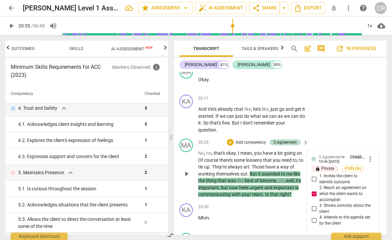
click at [317, 234] on textarea at bounding box center [338, 237] width 52 height 6
click at [276, 233] on p "Add competency" at bounding box center [285, 236] width 32 height 6
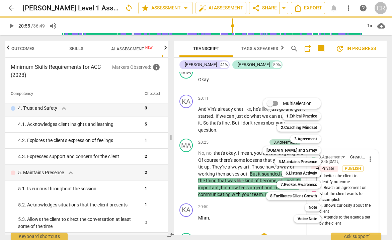
scroll to position [0, 0]
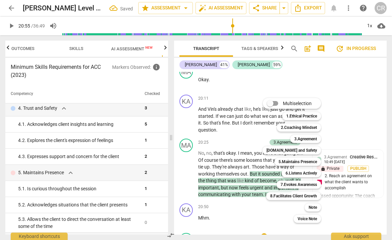
click at [215, 92] on div at bounding box center [196, 120] width 392 height 240
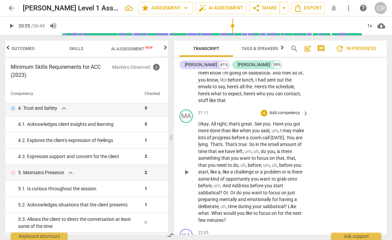
scroll to position [4378, 0]
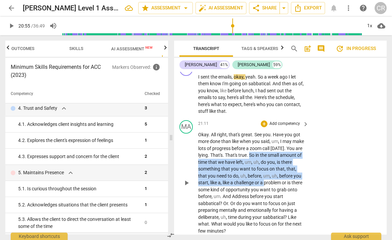
drag, startPoint x: 290, startPoint y: 77, endPoint x: 305, endPoint y: 102, distance: 29.5
click at [305, 131] on div "Okay . All right , that's great . See you . Have you got more done than like wh…" at bounding box center [253, 182] width 111 height 103
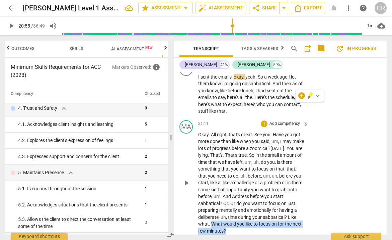
drag, startPoint x: 246, startPoint y: 145, endPoint x: 271, endPoint y: 152, distance: 26.3
click at [271, 152] on p "Okay . All right , that's great . See you . Have you got more done than like wh…" at bounding box center [251, 182] width 107 height 103
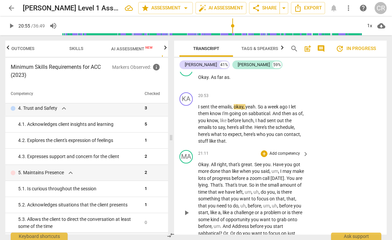
scroll to position [4347, 0]
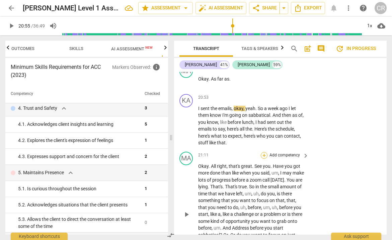
click at [264, 152] on div "+" at bounding box center [264, 155] width 7 height 7
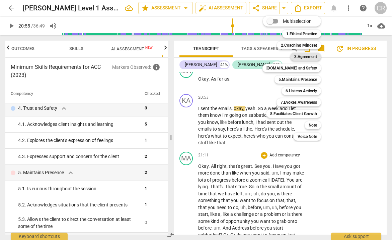
click at [306, 56] on b "3.Agreement" at bounding box center [306, 57] width 23 height 8
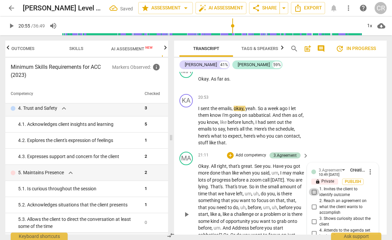
click at [314, 188] on input "1. Invites the client to identify outcome" at bounding box center [314, 192] width 11 height 8
click at [292, 185] on p "Okay . All right , that's great . See you . Have you got more done than like wh…" at bounding box center [251, 214] width 107 height 103
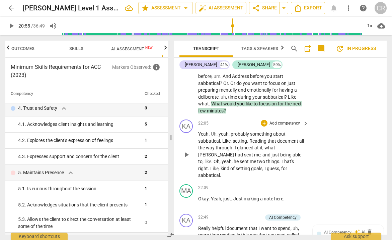
scroll to position [4501, 0]
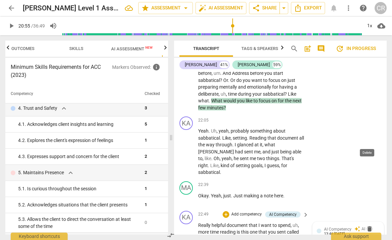
click at [369, 225] on span "delete" at bounding box center [370, 228] width 7 height 7
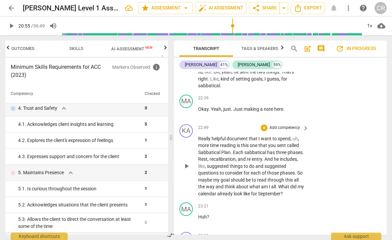
scroll to position [4582, 0]
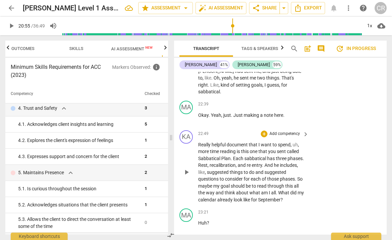
click at [298, 176] on span "So" at bounding box center [300, 178] width 5 height 5
click at [189, 168] on span "pause" at bounding box center [187, 172] width 8 height 8
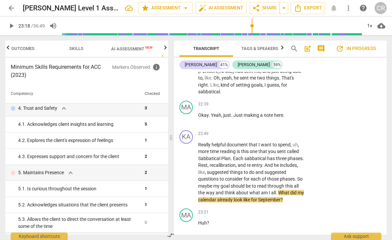
click at [123, 48] on span "AI Assessment New" at bounding box center [132, 48] width 42 height 5
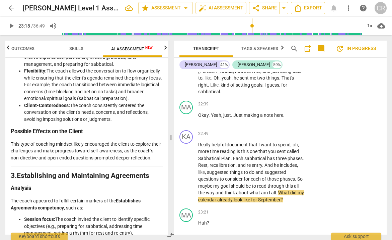
scroll to position [304, 0]
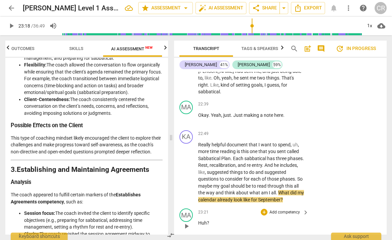
click at [269, 219] on p "Huh ?" at bounding box center [251, 222] width 107 height 7
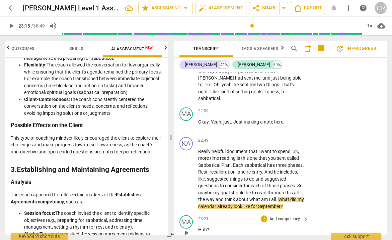
scroll to position [4562, 0]
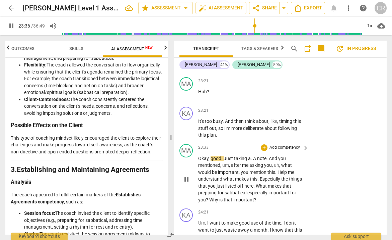
scroll to position [4711, 0]
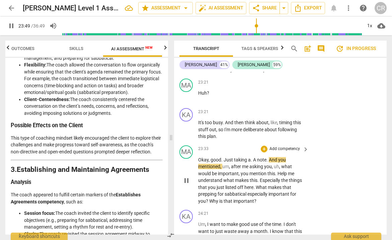
click at [189, 176] on span "pause" at bounding box center [187, 180] width 8 height 8
click at [278, 177] on span "Especially" at bounding box center [270, 179] width 21 height 5
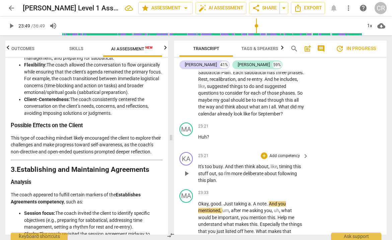
scroll to position [4671, 0]
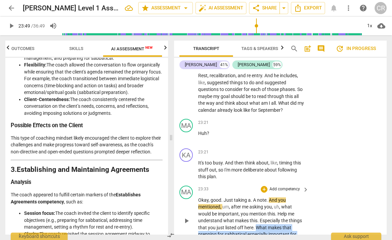
drag, startPoint x: 256, startPoint y: 143, endPoint x: 264, endPoint y: 161, distance: 19.8
click at [264, 183] on div "MA play_arrow pause 23:33 + Add competency keyboard_arrow_right Okay , good . J…" at bounding box center [280, 215] width 213 height 65
click at [266, 196] on p "Okay , good . Just taking a . A note . And you mentioned , um , after me asking…" at bounding box center [251, 220] width 107 height 48
drag, startPoint x: 257, startPoint y: 143, endPoint x: 209, endPoint y: 156, distance: 50.1
click at [209, 196] on p "Okay , good . Just taking a . A note . And you mentioned , um , after me asking…" at bounding box center [251, 220] width 107 height 48
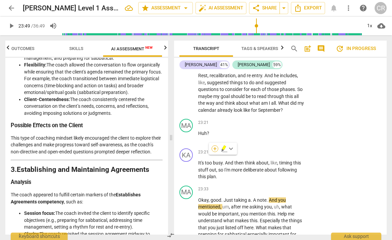
click at [214, 148] on div "+" at bounding box center [215, 148] width 7 height 7
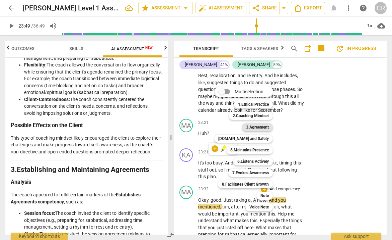
click at [259, 128] on b "3.Agreement" at bounding box center [257, 127] width 23 height 8
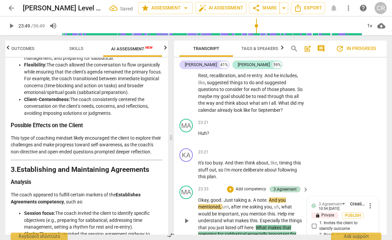
paste textarea "The coach asked questions about what the client wants to accomplish and how it …"
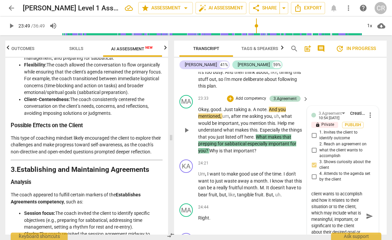
click at [322, 190] on textarea "The coach asked questions about what the client wants to accomplish and how it …" at bounding box center [338, 215] width 52 height 51
drag, startPoint x: 339, startPoint y: 116, endPoint x: 333, endPoint y: 120, distance: 6.7
click at [333, 190] on textarea "The coach asked questions about what the client wants to accomplish and how it …" at bounding box center [338, 215] width 52 height 51
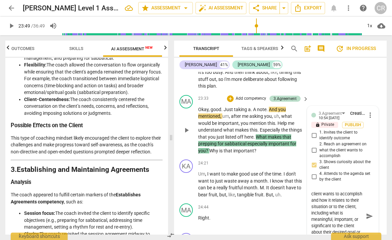
drag, startPoint x: 310, startPoint y: 134, endPoint x: 330, endPoint y: 135, distance: 19.8
click at [330, 190] on textarea "The coach asked questions about what the client wants to accomplish and how it …" at bounding box center [338, 215] width 52 height 51
click at [272, 214] on p "Right ." at bounding box center [251, 217] width 107 height 7
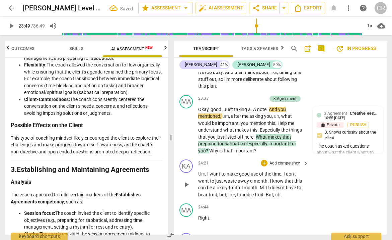
click at [250, 192] on span "tangible" at bounding box center [246, 194] width 18 height 5
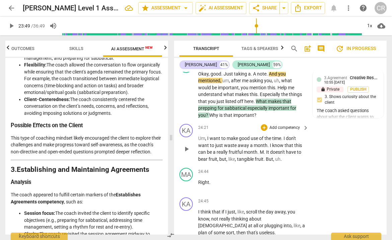
scroll to position [4805, 0]
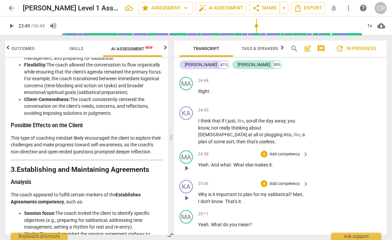
scroll to position [4887, 0]
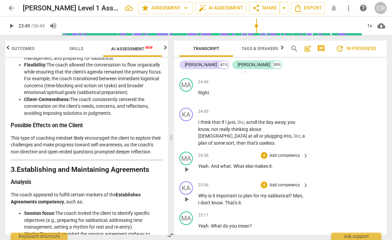
click at [188, 165] on span "play_arrow" at bounding box center [187, 169] width 8 height 8
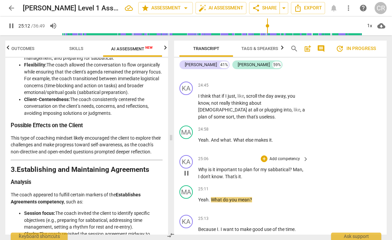
scroll to position [4918, 0]
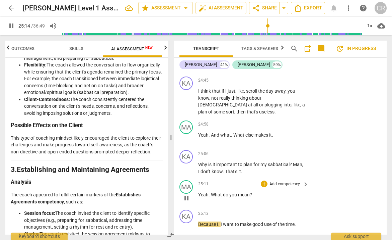
click at [186, 194] on span "pause" at bounding box center [187, 198] width 8 height 8
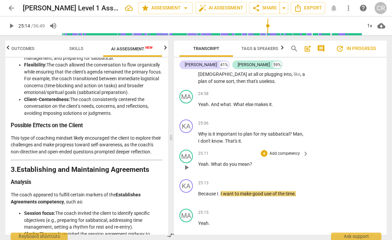
scroll to position [4940, 0]
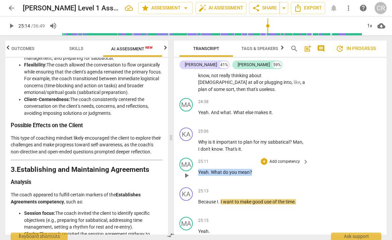
drag, startPoint x: 199, startPoint y: 85, endPoint x: 252, endPoint y: 86, distance: 53.3
click at [252, 169] on p "Yeah . What do you mean ?" at bounding box center [251, 172] width 107 height 7
click at [209, 169] on span "." at bounding box center [210, 171] width 2 height 5
drag, startPoint x: 199, startPoint y: 86, endPoint x: 254, endPoint y: 86, distance: 55.3
click at [254, 169] on p "Yeah? What do you mean ?" at bounding box center [251, 172] width 107 height 7
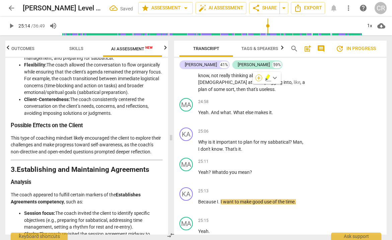
click at [259, 79] on div "+" at bounding box center [259, 77] width 7 height 7
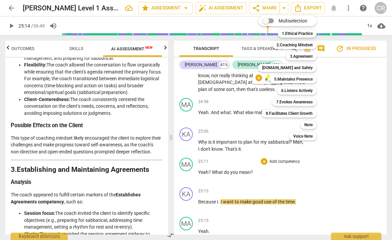
click at [165, 47] on div at bounding box center [196, 120] width 392 height 240
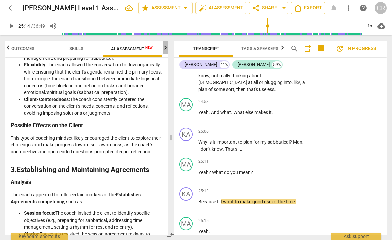
click at [164, 51] on icon "button" at bounding box center [166, 48] width 8 height 8
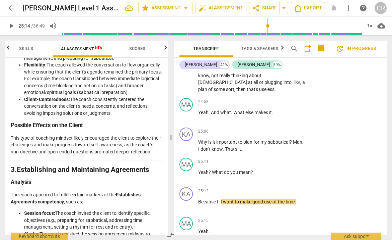
scroll to position [0, 68]
click at [140, 48] on span "Scores" at bounding box center [136, 48] width 16 height 5
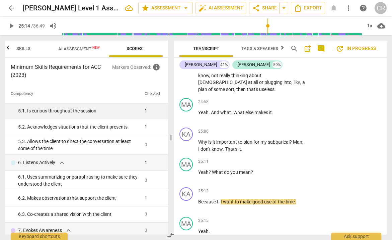
scroll to position [230, 0]
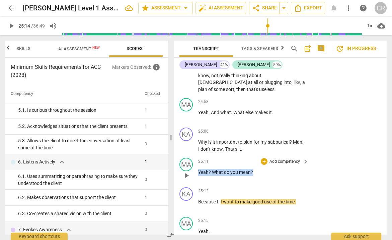
drag, startPoint x: 254, startPoint y: 86, endPoint x: 197, endPoint y: 87, distance: 56.3
click at [197, 155] on div "MA play_arrow pause 25:11 + Add competency keyboard_arrow_right Yeah ? What do …" at bounding box center [280, 169] width 213 height 29
click at [260, 76] on div "+" at bounding box center [259, 77] width 7 height 7
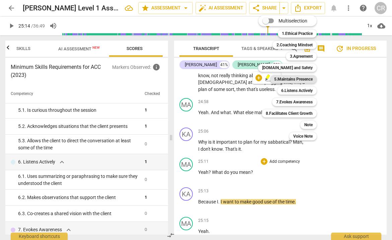
click at [297, 78] on b "5.Maintains Presence" at bounding box center [293, 79] width 39 height 8
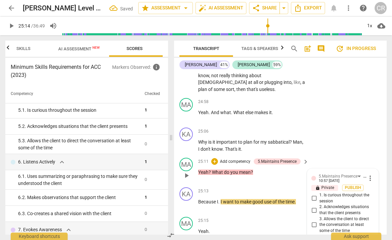
click at [313, 194] on input "1. Is curious throughout the session" at bounding box center [314, 198] width 11 height 8
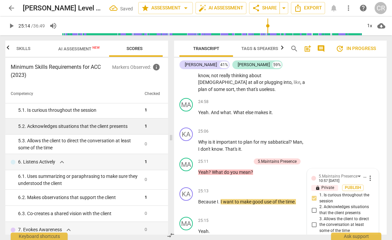
click at [105, 127] on div "5. 2. Acknowledges situations that the client presents" at bounding box center [78, 126] width 121 height 7
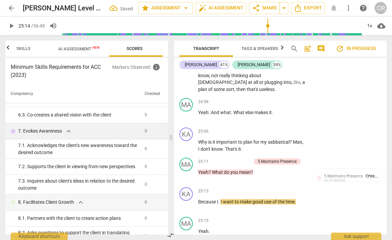
scroll to position [329, 0]
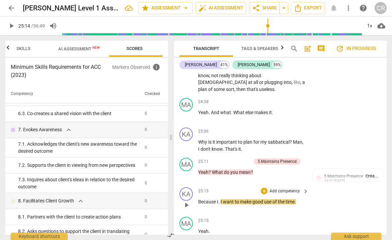
click at [186, 201] on span "play_arrow" at bounding box center [187, 205] width 8 height 8
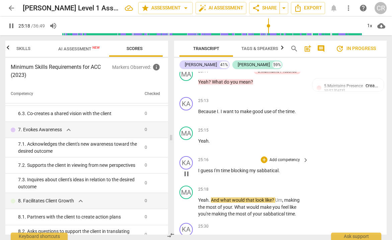
scroll to position [5032, 0]
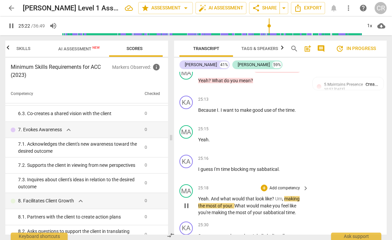
click at [188, 201] on span "pause" at bounding box center [187, 205] width 8 height 8
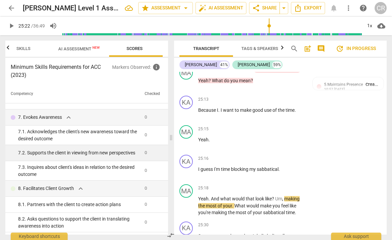
scroll to position [318, 0]
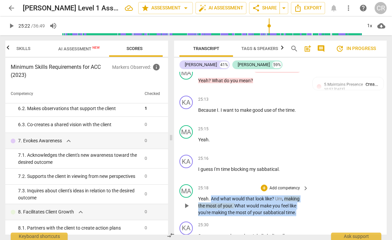
drag, startPoint x: 212, startPoint y: 113, endPoint x: 302, endPoint y: 125, distance: 91.4
click at [302, 195] on p "Yeah . And what would that look like ? Um , making the most of your . What woul…" at bounding box center [251, 205] width 107 height 21
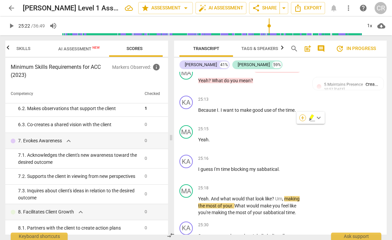
click at [303, 119] on div "+" at bounding box center [303, 117] width 7 height 7
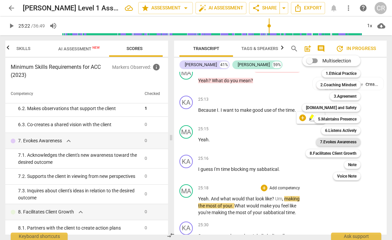
click at [333, 143] on b "7.Evokes Awareness" at bounding box center [338, 142] width 37 height 8
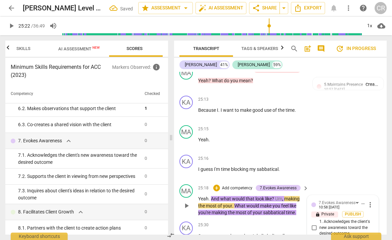
click at [341, 152] on div "KA play_arrow pause 25:16 + Add competency keyboard_arrow_right I guess I'm tim…" at bounding box center [280, 166] width 213 height 29
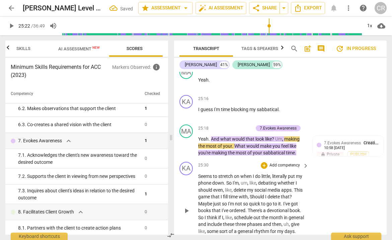
scroll to position [5092, 0]
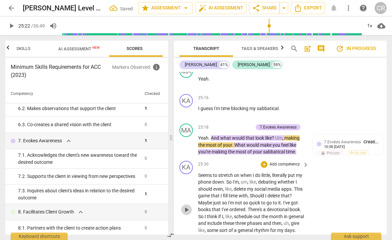
click at [186, 205] on span "play_arrow" at bounding box center [187, 209] width 8 height 8
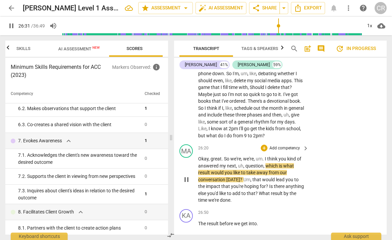
scroll to position [5194, 0]
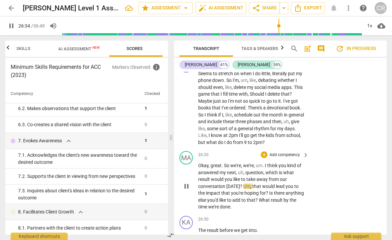
click at [336, 148] on div "MA play_arrow pause 26:20 + Add competency keyboard_arrow_right Okay , great . …" at bounding box center [280, 180] width 213 height 65
click at [186, 182] on span "pause" at bounding box center [187, 186] width 8 height 8
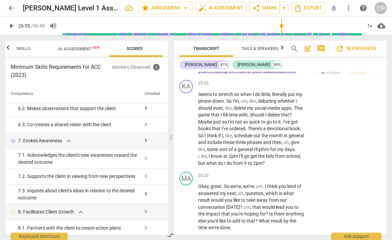
scroll to position [5167, 0]
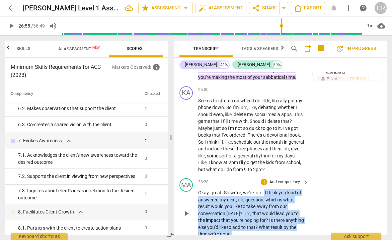
drag, startPoint x: 265, startPoint y: 103, endPoint x: 305, endPoint y: 145, distance: 58.3
click at [305, 189] on div "Okay , great . So we're , we're , um . I think you kind of answered my next , u…" at bounding box center [253, 213] width 111 height 48
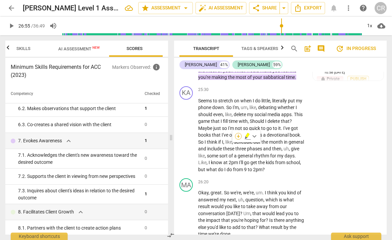
click at [239, 135] on div "+" at bounding box center [238, 136] width 7 height 7
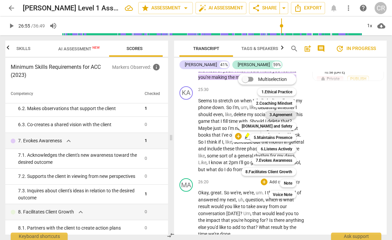
click at [289, 114] on b "3.Agreement" at bounding box center [281, 115] width 23 height 8
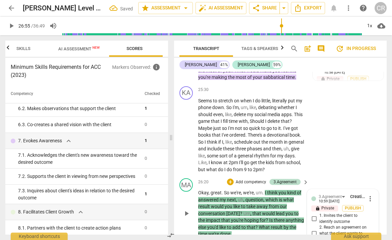
click at [314, 229] on input "2. Reach an agreement on what the client wants to accomplish" at bounding box center [314, 233] width 11 height 8
click at [348, 175] on div "MA play_arrow pause 26:20 + Add competency 3.Agreement keyboard_arrow_right Oka…" at bounding box center [280, 207] width 213 height 65
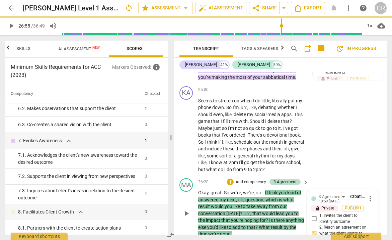
scroll to position [0, 0]
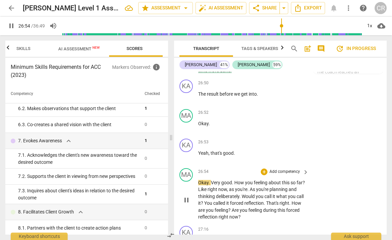
scroll to position [5338, 0]
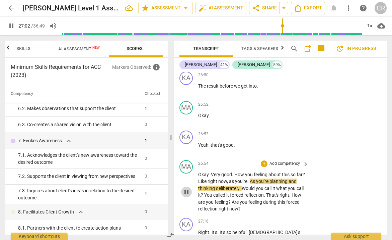
click at [187, 188] on span "pause" at bounding box center [187, 192] width 8 height 8
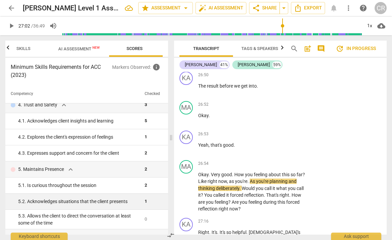
scroll to position [150, 0]
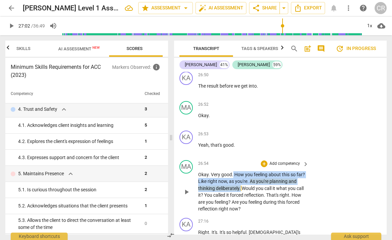
drag, startPoint x: 234, startPoint y: 85, endPoint x: 251, endPoint y: 98, distance: 20.6
click at [251, 171] on p "Okay . Very good . How you feeling about this so far ? Like right now , as you'…" at bounding box center [251, 191] width 107 height 41
copy p "How you feeling about this so far ? Like right now , as you're . As you're plan…"
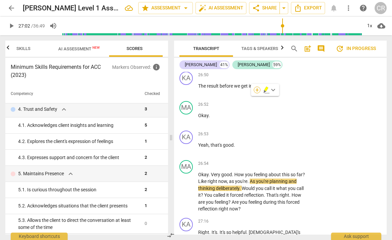
click at [257, 90] on div "+" at bounding box center [257, 89] width 7 height 7
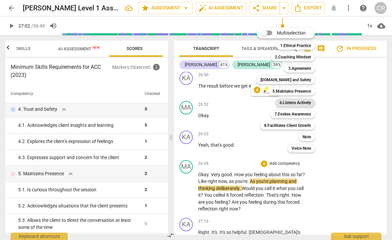
click at [302, 102] on b "6.Listens Actively" at bounding box center [296, 103] width 32 height 8
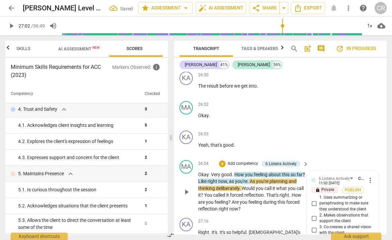
click at [314, 226] on input "3. Co-creates a shared vision with the client" at bounding box center [314, 230] width 11 height 8
paste textarea "How you feeling about this so far? Like right now, as you're. As you're plannin…"
paste textarea "The coach made explorations with the client."
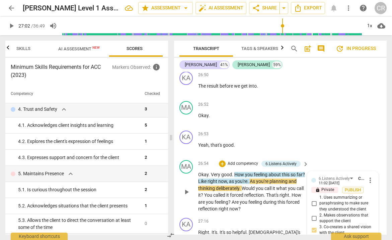
scroll to position [6, 0]
click at [264, 192] on span "reflection" at bounding box center [254, 194] width 19 height 5
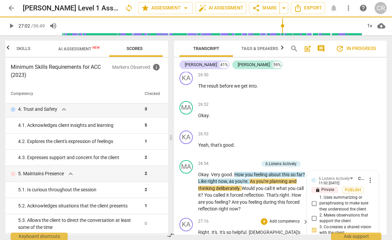
scroll to position [0, 0]
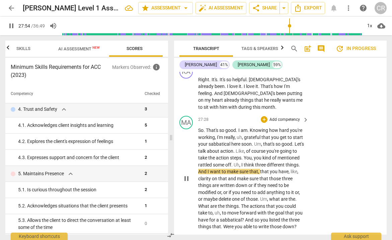
scroll to position [5491, 0]
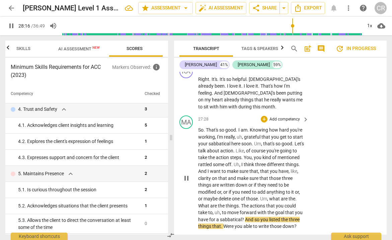
click at [188, 174] on span "pause" at bounding box center [187, 178] width 8 height 8
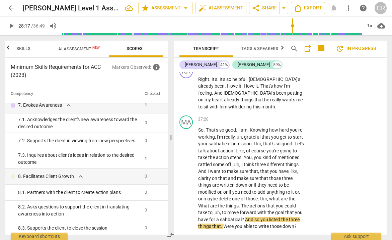
scroll to position [354, 0]
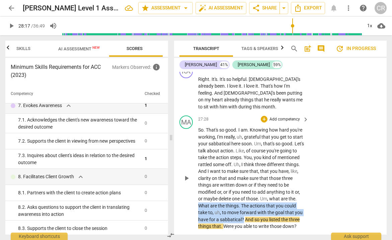
drag, startPoint x: 207, startPoint y: 105, endPoint x: 262, endPoint y: 118, distance: 56.5
click at [262, 126] on p "So . That's so good . I am . Knowing how hard you're working , I'm really , uh …" at bounding box center [251, 177] width 107 height 103
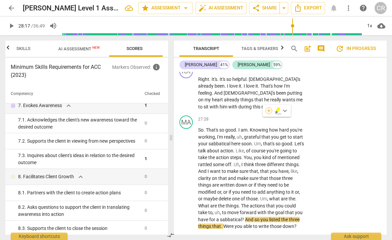
click at [268, 109] on div "+" at bounding box center [269, 110] width 7 height 7
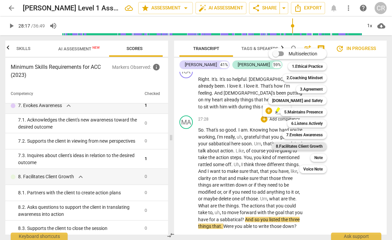
click at [300, 147] on b "8.Facilitates Client Growth" at bounding box center [299, 146] width 47 height 8
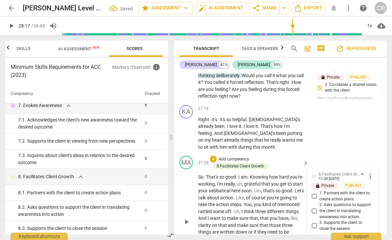
scroll to position [5450, 0]
click at [313, 192] on input "1. Partners with the client to create action plans" at bounding box center [314, 196] width 11 height 8
click at [279, 174] on p "So . That's so good . I am . Knowing how hard you're working , I'm really , uh …" at bounding box center [251, 225] width 107 height 103
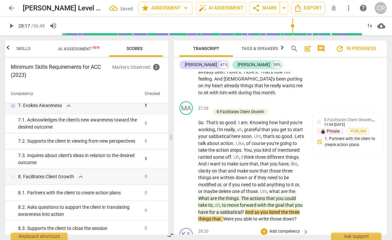
scroll to position [5507, 0]
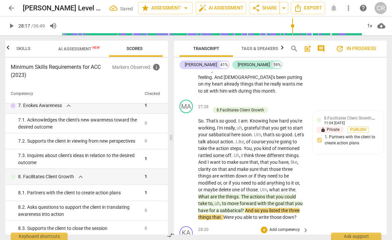
click at [187, 239] on span "play_arrow" at bounding box center [187, 244] width 8 height 8
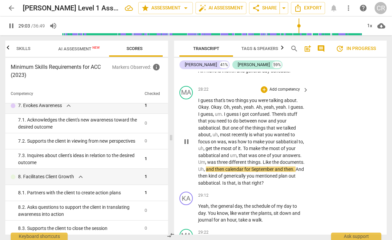
scroll to position [5680, 0]
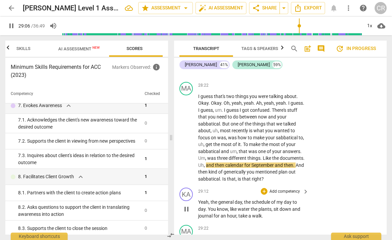
click at [187, 205] on span "pause" at bounding box center [187, 209] width 8 height 8
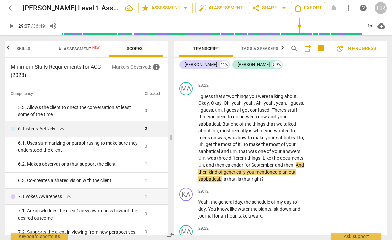
scroll to position [253, 0]
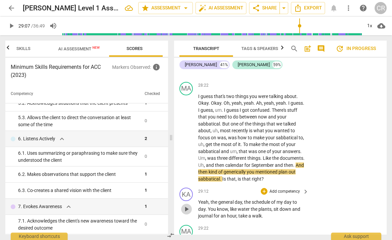
click at [186, 205] on span "play_arrow" at bounding box center [187, 209] width 8 height 8
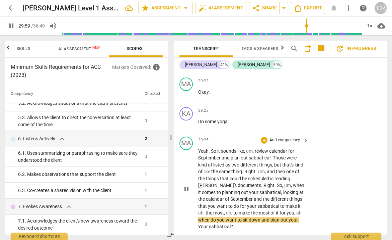
scroll to position [5825, 0]
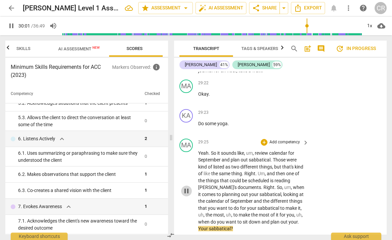
click at [187, 187] on span "pause" at bounding box center [187, 191] width 8 height 8
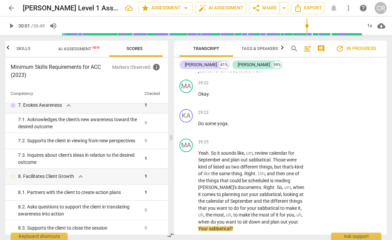
scroll to position [354, 0]
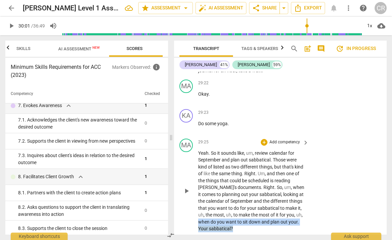
drag, startPoint x: 198, startPoint y: 130, endPoint x: 240, endPoint y: 140, distance: 43.0
click at [240, 149] on p "Yeah . So it sounds like , um , review calendar for September and plan out sabb…" at bounding box center [251, 190] width 107 height 82
click at [257, 149] on p "Yeah . So it sounds like , um , review calendar for September and plan out sabb…" at bounding box center [251, 190] width 107 height 82
drag, startPoint x: 240, startPoint y: 136, endPoint x: 195, endPoint y: 130, distance: 44.6
click at [195, 136] on div "MA play_arrow pause 29:25 + Add competency keyboard_arrow_right Yeah . So it so…" at bounding box center [280, 185] width 213 height 99
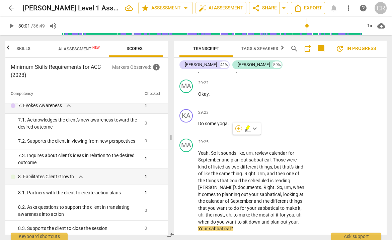
click at [239, 128] on div "+" at bounding box center [239, 128] width 7 height 7
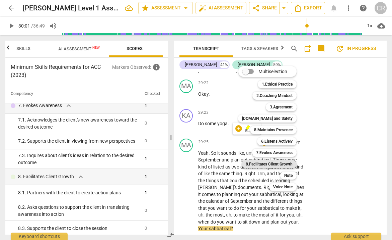
click at [284, 163] on b "8.Facilitates Client Growth" at bounding box center [269, 164] width 47 height 8
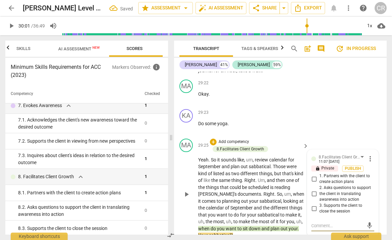
click at [313, 175] on input "1. Partners with the client to create action plans" at bounding box center [314, 179] width 11 height 8
click at [318, 222] on textarea at bounding box center [338, 225] width 52 height 6
paste textarea "The coach engaged in dialogue to co-create specific action plans with the clien…"
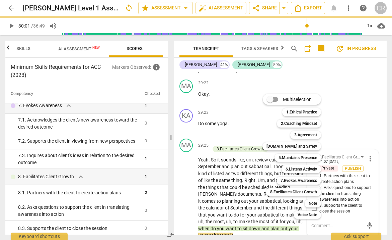
click at [265, 114] on div "Multiselection m 1.Ethical Practice 1 2.Coaching Mindset 2 3.Agreement 3 [DOMAI…" at bounding box center [297, 156] width 74 height 128
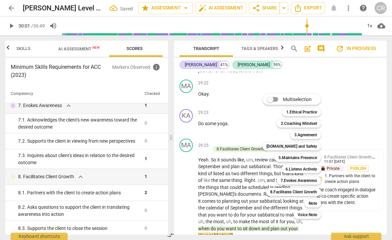
click at [231, 145] on div at bounding box center [196, 120] width 392 height 240
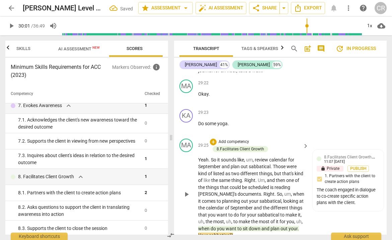
click at [242, 156] on p "Yeah . So it sounds like , um , review calendar for September and plan out sabb…" at bounding box center [251, 197] width 107 height 82
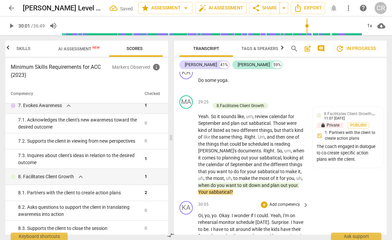
scroll to position [5875, 0]
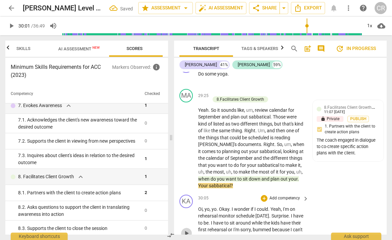
click at [186, 229] on span "play_arrow" at bounding box center [187, 233] width 8 height 8
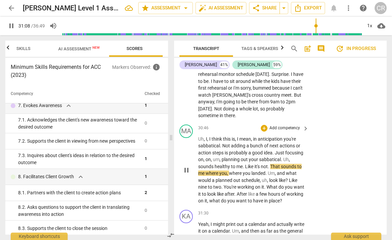
scroll to position [6013, 0]
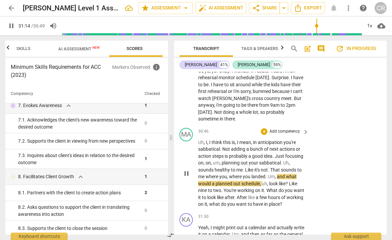
click at [189, 169] on span "pause" at bounding box center [187, 173] width 8 height 8
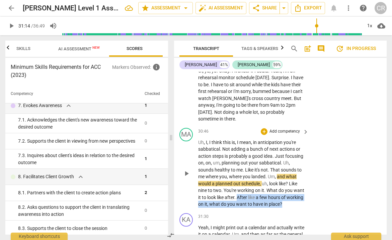
drag, startPoint x: 264, startPoint y: 104, endPoint x: 272, endPoint y: 115, distance: 13.5
click at [272, 139] on p "Uh , I , I think this is , I mean , in anticipation you're sabbatical . Not add…" at bounding box center [251, 173] width 107 height 69
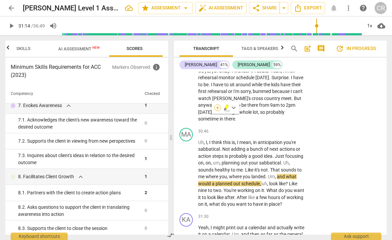
click at [217, 107] on div "+" at bounding box center [217, 107] width 7 height 7
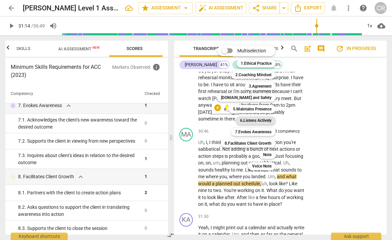
click at [266, 120] on b "6.Listens Actively" at bounding box center [256, 120] width 32 height 8
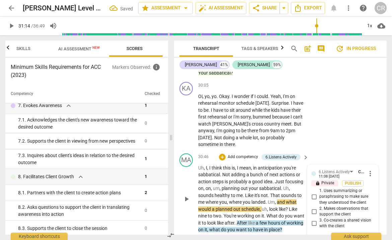
scroll to position [5987, 0]
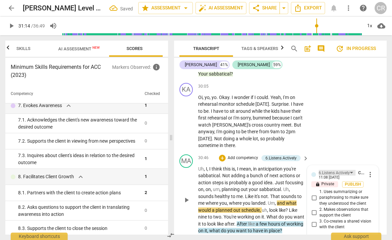
click at [351, 170] on div "6.Listens Actively" at bounding box center [337, 173] width 37 height 6
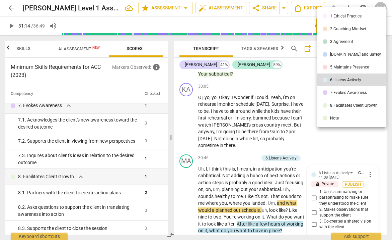
click at [339, 92] on div "7.Evokes Awareness" at bounding box center [348, 92] width 37 height 4
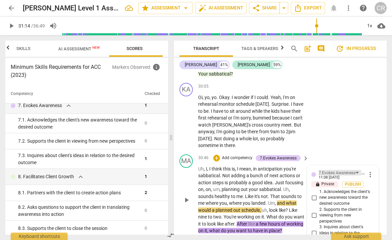
click at [355, 170] on div "7.Evokes Awareness" at bounding box center [340, 173] width 43 height 6
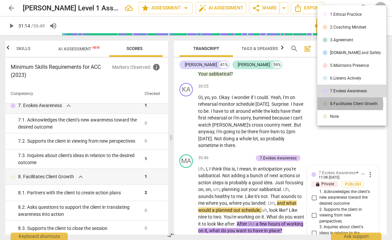
click at [343, 104] on div "8.Facilitates Client Growth" at bounding box center [354, 104] width 48 height 4
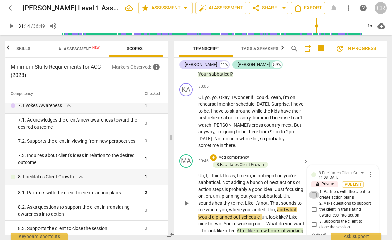
click at [313, 190] on input "1. Partners with the client to create action plans" at bounding box center [314, 194] width 11 height 8
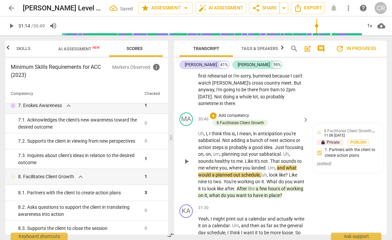
scroll to position [6040, 0]
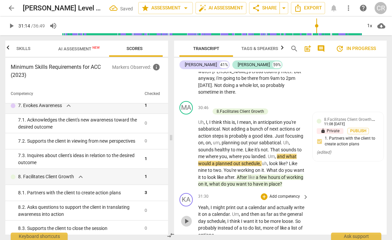
click at [188, 217] on span "play_arrow" at bounding box center [187, 221] width 8 height 8
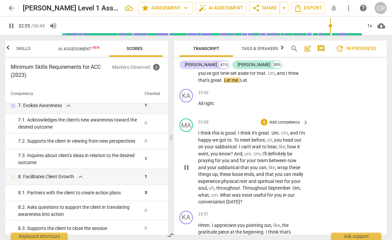
scroll to position [6414, 0]
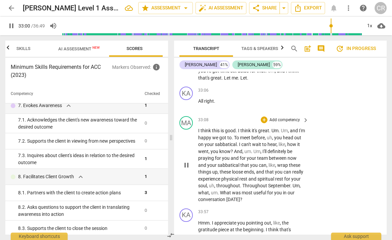
click at [186, 161] on span "pause" at bounding box center [187, 165] width 8 height 8
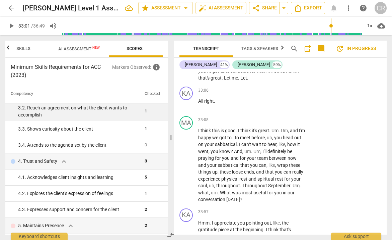
scroll to position [104, 0]
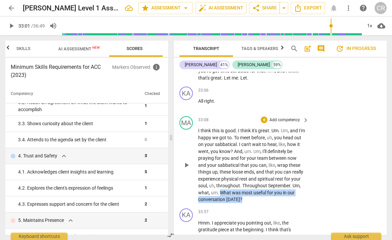
drag, startPoint x: 241, startPoint y: 106, endPoint x: 221, endPoint y: 101, distance: 21.2
click at [221, 127] on p "I think this is good . I think it's great . Um . Um , and I'm happy we got to .…" at bounding box center [251, 165] width 107 height 76
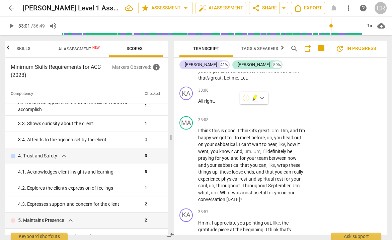
click at [247, 101] on div "+" at bounding box center [246, 98] width 7 height 7
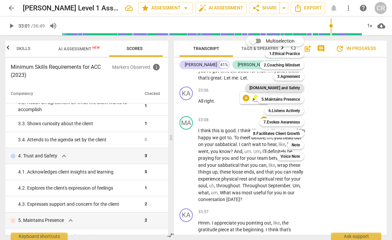
click at [291, 86] on b "[DOMAIN_NAME] and Safety" at bounding box center [275, 88] width 51 height 8
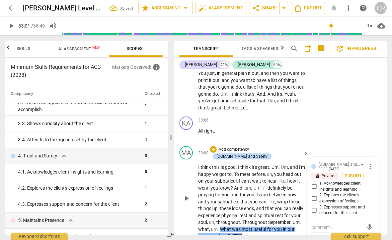
scroll to position [6382, 0]
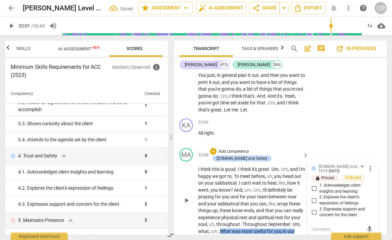
click at [313, 184] on input "1. Acknowledges client insights and learning" at bounding box center [314, 188] width 11 height 8
click at [319, 226] on textarea at bounding box center [338, 229] width 52 height 6
paste textarea "Coach inquired about the client’s insight, awareness, or learning."
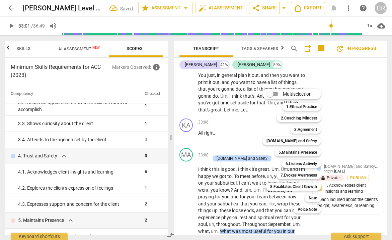
click at [215, 190] on div at bounding box center [196, 120] width 392 height 240
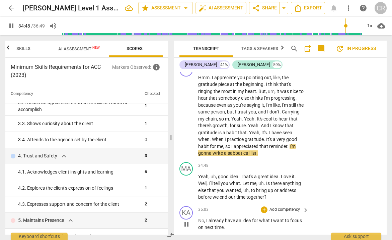
scroll to position [6564, 0]
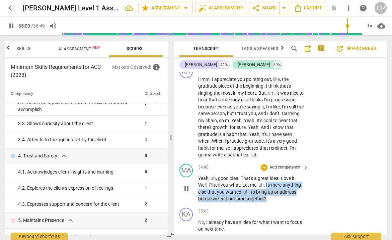
drag, startPoint x: 271, startPoint y: 97, endPoint x: 268, endPoint y: 80, distance: 16.7
click at [268, 175] on p "Yeah , uh , good idea . That's a great idea . Love it . Well , I'll tell you wh…" at bounding box center [251, 188] width 107 height 27
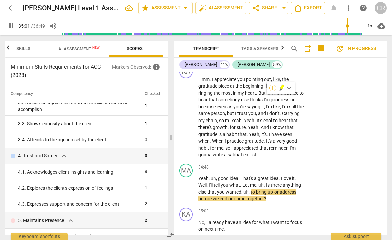
click at [274, 89] on div "+" at bounding box center [273, 87] width 7 height 7
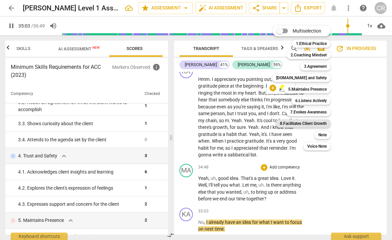
click at [317, 124] on b "8.Facilitates Client Growth" at bounding box center [303, 123] width 47 height 8
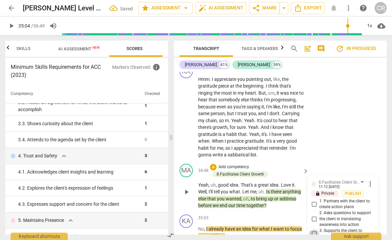
click at [312, 229] on input "3. Supports the client to close the session" at bounding box center [314, 233] width 11 height 8
paste textarea "The coach asked the client if there are remaining issues that need to be resolv…"
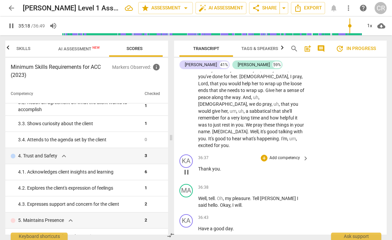
scroll to position [6894, 0]
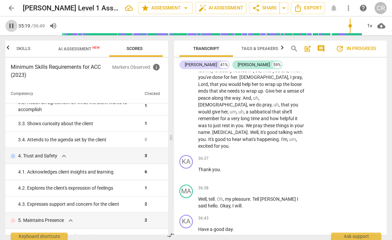
click at [9, 25] on span "pause" at bounding box center [11, 26] width 8 height 8
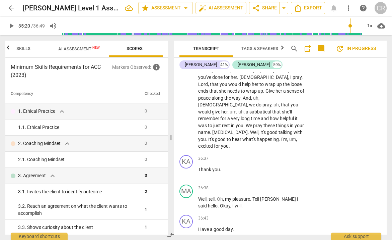
drag, startPoint x: 198, startPoint y: 138, endPoint x: 248, endPoint y: 138, distance: 49.6
click at [251, 129] on div "+" at bounding box center [250, 129] width 7 height 7
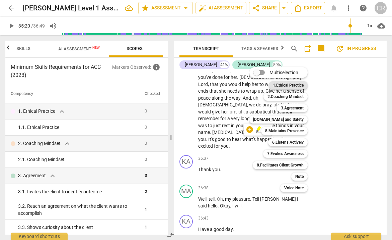
click at [289, 85] on b "1.Ethical Practice" at bounding box center [288, 85] width 31 height 8
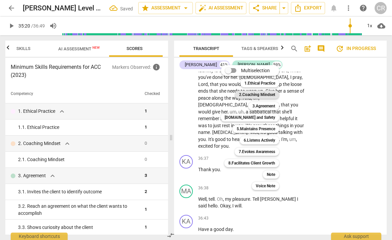
click at [253, 93] on b "2.Coaching Mindset" at bounding box center [257, 94] width 36 height 8
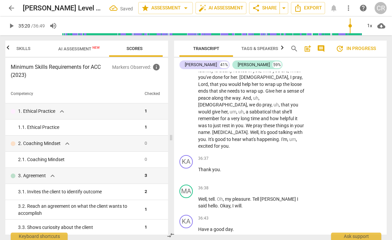
paste textarea "Coach applies coaching ethics and standards of coaching. Observed throughout as…"
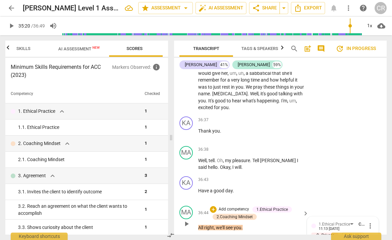
scroll to position [6931, 0]
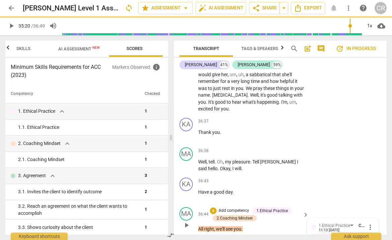
scroll to position [6899, 0]
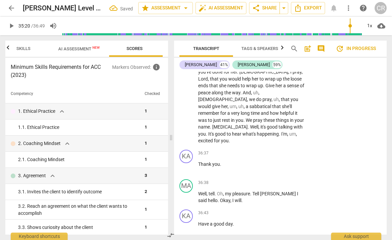
paste textarea "Coach remained in a coaching mindset throughout the conversation as evidenced t…"
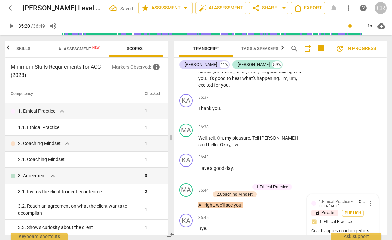
click at [278, 215] on div "KA play_arrow pause 00:02 + Add competency keyboard_arrow_right Hello , sir . M…" at bounding box center [280, 153] width 213 height 163
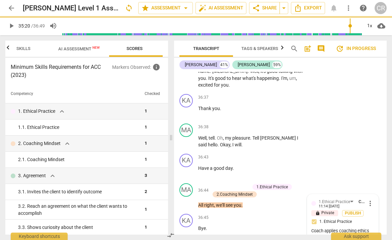
scroll to position [6895, 0]
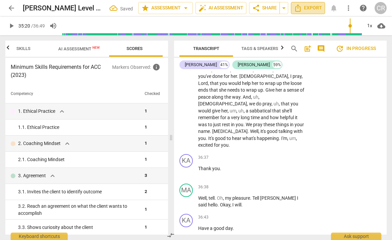
click at [310, 7] on span "Export" at bounding box center [308, 8] width 28 height 8
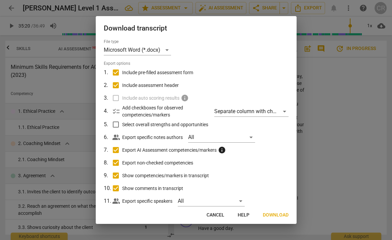
click at [117, 148] on input "Export AI Assessment competencies/markers info" at bounding box center [116, 149] width 13 height 13
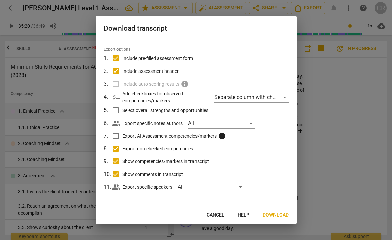
scroll to position [14, 0]
click at [117, 134] on input "Export AI Assessment competencies/markers info" at bounding box center [116, 136] width 13 height 13
click at [276, 215] on span "Download" at bounding box center [276, 214] width 26 height 7
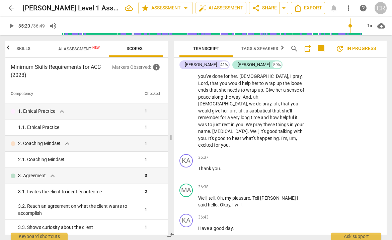
click at [70, 51] on span "AI Assessment New" at bounding box center [79, 48] width 42 height 5
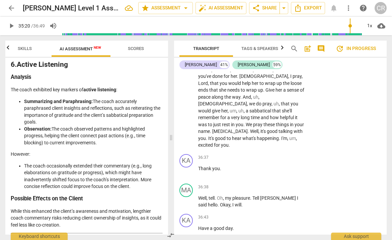
scroll to position [941, 0]
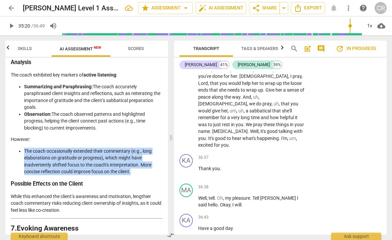
drag, startPoint x: 135, startPoint y: 166, endPoint x: 24, endPoint y: 144, distance: 112.7
click at [24, 147] on li "The coach occasionally extended their commentary (e.g., long elaborations on gr…" at bounding box center [93, 160] width 139 height 27
copy li "The coach occasionally extended their commentary (e.g., long elaborations on gr…"
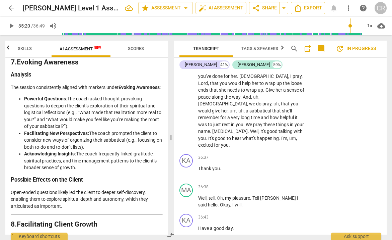
scroll to position [1107, 0]
drag, startPoint x: 81, startPoint y: 123, endPoint x: 25, endPoint y: 93, distance: 63.3
copy li "Powerful Questions: The coach asked thought-provoking questions to deepen the c…"
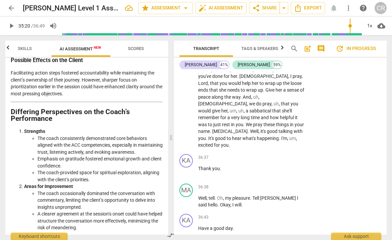
scroll to position [1394, 0]
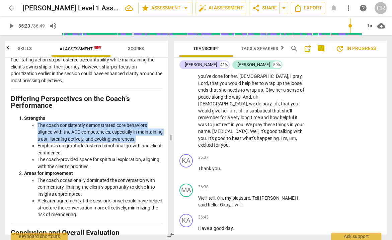
drag, startPoint x: 38, startPoint y: 109, endPoint x: 100, endPoint y: 134, distance: 66.8
click at [100, 134] on li "The coach consistently demonstrated core behaviors aligned with the ACC compete…" at bounding box center [100, 132] width 125 height 21
copy li "The coach consistently demonstrated core behaviors aligned with the ACC compete…"
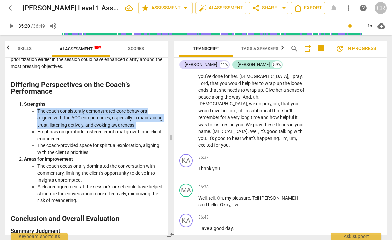
scroll to position [1411, 0]
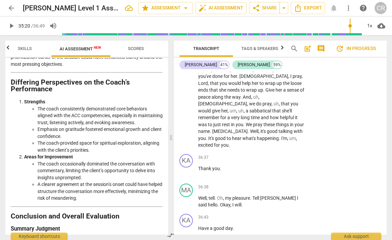
click at [37, 176] on ul "The coach occasionally dominated the conversation with commentary, limiting the…" at bounding box center [93, 180] width 139 height 41
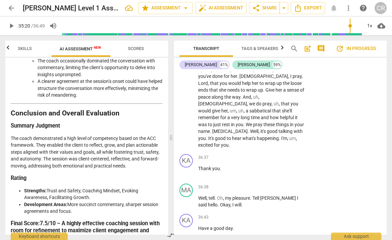
scroll to position [0, 0]
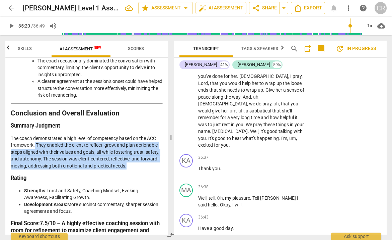
drag, startPoint x: 132, startPoint y: 156, endPoint x: 35, endPoint y: 133, distance: 99.5
click at [35, 135] on p "The coach demonstrated a high level of competency based on the ACC framework. T…" at bounding box center [87, 152] width 152 height 35
copy p "They enabled the client to reflect, grow, and plan actionable steps aligned wit…"
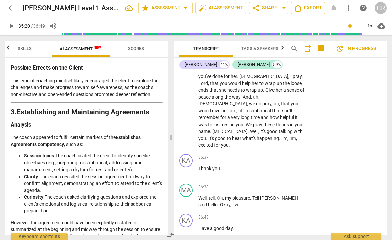
scroll to position [309, 0]
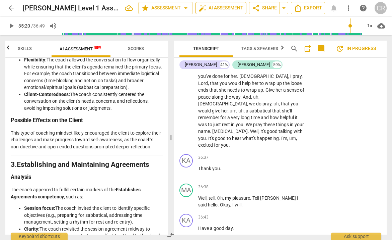
click at [222, 6] on span "auto_fix_high AI Assessment" at bounding box center [221, 8] width 45 height 8
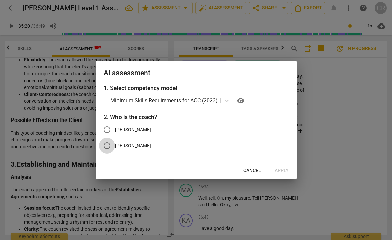
click at [107, 143] on input "[PERSON_NAME]" at bounding box center [107, 145] width 16 height 16
click at [279, 169] on span "Apply" at bounding box center [282, 170] width 14 height 7
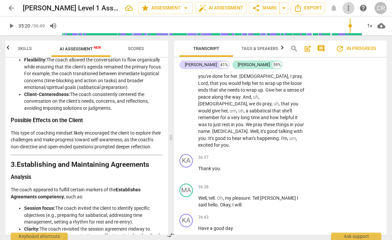
click at [348, 8] on span "more_vert" at bounding box center [349, 8] width 8 height 8
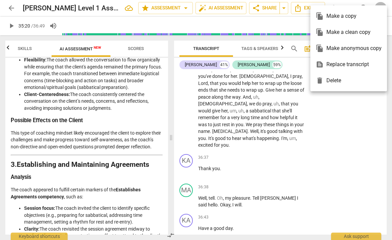
click at [348, 35] on div "file_copy Make a clean copy" at bounding box center [349, 32] width 66 height 16
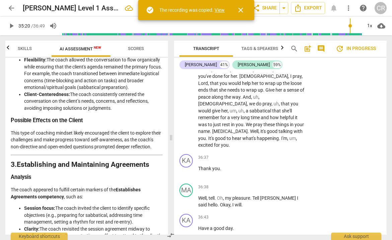
click at [218, 9] on link "View" at bounding box center [220, 9] width 10 height 5
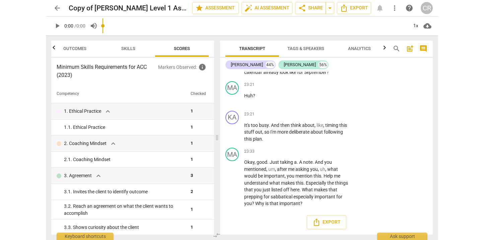
scroll to position [0, 9]
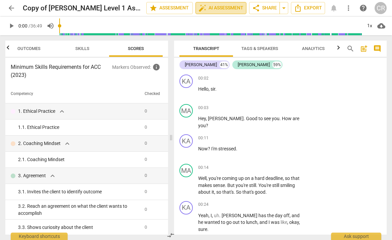
click at [221, 7] on span "auto_fix_high AI Assessment" at bounding box center [221, 8] width 45 height 8
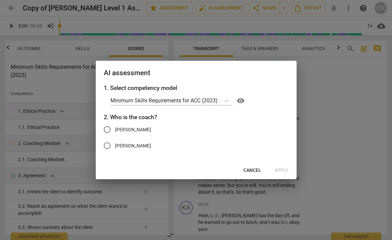
click at [108, 145] on input "[PERSON_NAME]" at bounding box center [107, 145] width 16 height 16
click at [283, 170] on span "Apply" at bounding box center [282, 170] width 14 height 7
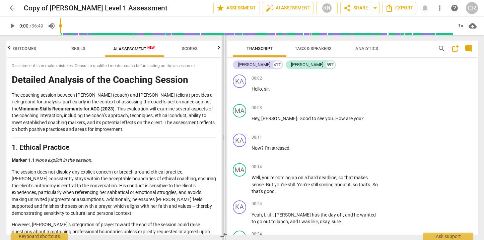
scroll to position [0, 0]
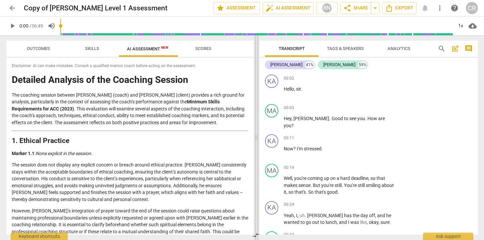
drag, startPoint x: 172, startPoint y: 138, endPoint x: 256, endPoint y: 138, distance: 84.4
click at [256, 138] on span at bounding box center [257, 137] width 4 height 204
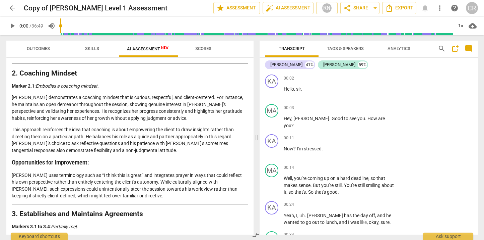
scroll to position [184, 0]
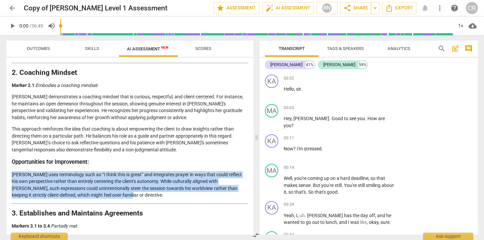
drag, startPoint x: 120, startPoint y: 189, endPoint x: 10, endPoint y: 164, distance: 112.1
click at [10, 164] on div "Disclaimer: AI can make mistakes. Consult a qualified mentor coach before actin…" at bounding box center [129, 146] width 247 height 177
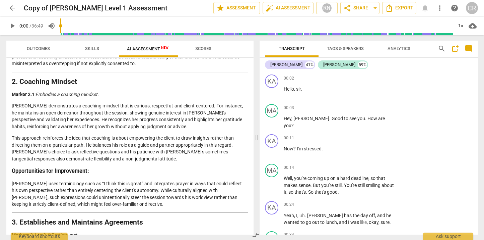
click at [178, 122] on p "[PERSON_NAME] demonstrates a coaching mindset that is curious, respectful, and …" at bounding box center [130, 115] width 237 height 27
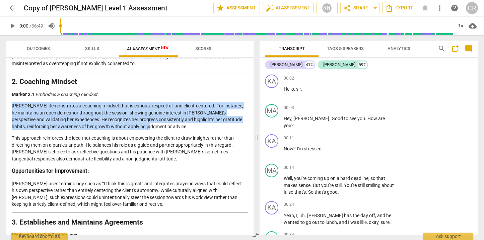
drag, startPoint x: 176, startPoint y: 122, endPoint x: 10, endPoint y: 103, distance: 167.0
click at [10, 103] on div "Disclaimer: AI can make mistakes. Consult a qualified mentor coach before actin…" at bounding box center [129, 146] width 247 height 177
copy p "[PERSON_NAME] demonstrates a coaching mindset that is curious, respectful, and …"
click at [129, 154] on p "This approach reinforces the idea that coaching is about empowering the client …" at bounding box center [130, 147] width 237 height 27
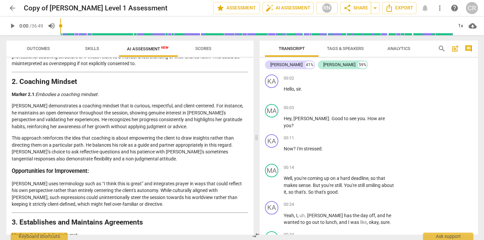
click at [129, 154] on p "This approach reinforces the idea that coaching is about empowering the client …" at bounding box center [130, 147] width 237 height 27
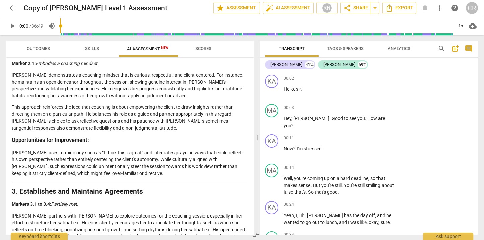
scroll to position [217, 0]
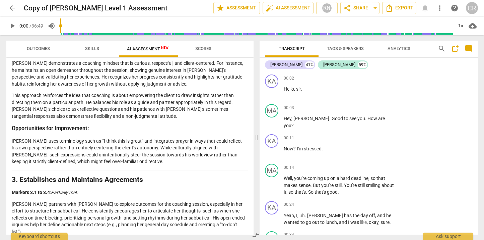
click at [121, 145] on p "[PERSON_NAME] uses terminology such as “I think this is great” and integrates p…" at bounding box center [130, 150] width 237 height 27
copy p "towards"
click at [17, 152] on p "[PERSON_NAME] uses terminology such as “I think this is great” and integrates p…" at bounding box center [130, 150] width 237 height 27
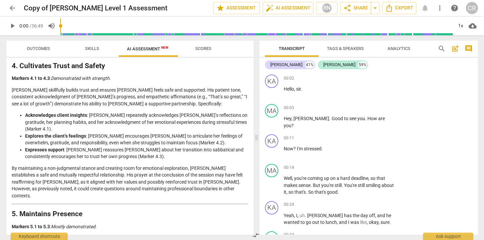
scroll to position [448, 0]
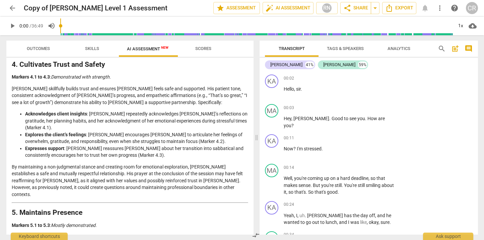
click at [36, 85] on p "[PERSON_NAME] skillfully builds trust and ensures [PERSON_NAME] feels safe and …" at bounding box center [130, 95] width 237 height 21
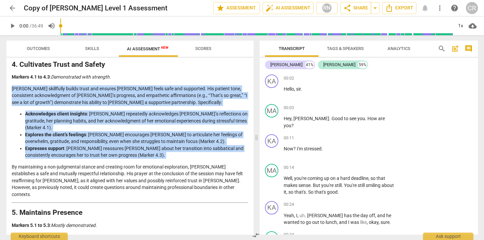
click at [120, 145] on li "Expresses support : [PERSON_NAME] reassures [PERSON_NAME] about her transition …" at bounding box center [136, 152] width 223 height 14
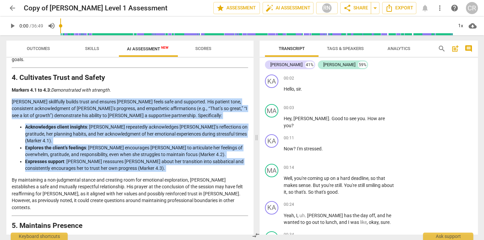
scroll to position [436, 0]
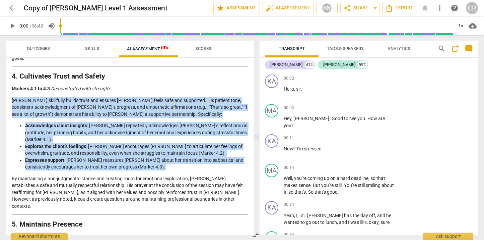
copy div "[PERSON_NAME] skillfully builds trust and ensures [PERSON_NAME] feels safe and …"
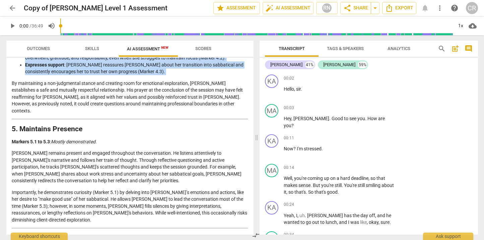
scroll to position [533, 0]
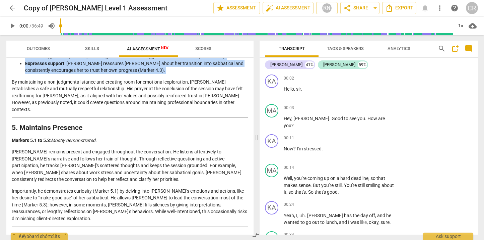
click at [37, 148] on p "[PERSON_NAME] remains present and engaged throughout the conversation. He liste…" at bounding box center [130, 165] width 237 height 35
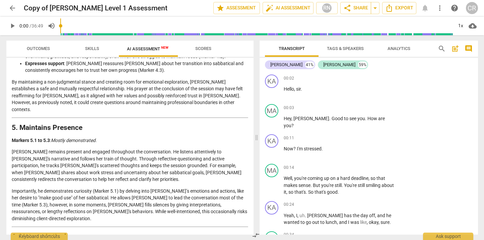
click at [37, 148] on p "[PERSON_NAME] remains present and engaged throughout the conversation. He liste…" at bounding box center [130, 165] width 237 height 35
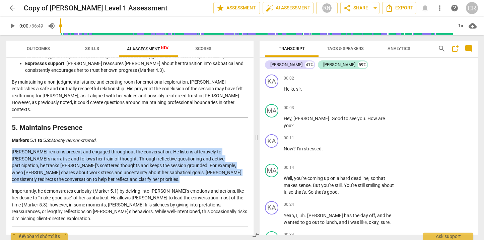
click at [227, 187] on p "Importantly, he demonstrates curiosity (Marker 5.1) by delving into [PERSON_NAM…" at bounding box center [130, 204] width 237 height 35
copy p "[PERSON_NAME] remains present and engaged throughout the conversation. He liste…"
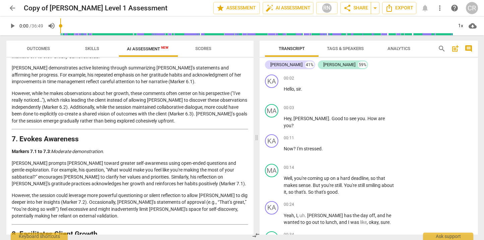
scroll to position [727, 0]
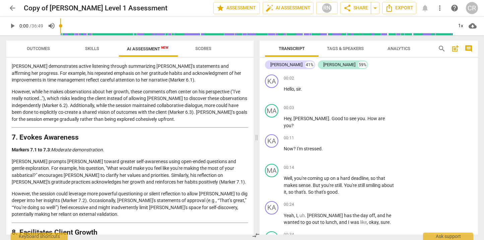
click at [27, 158] on p "[PERSON_NAME] prompts [PERSON_NAME] toward greater self-awareness using open-en…" at bounding box center [130, 171] width 237 height 27
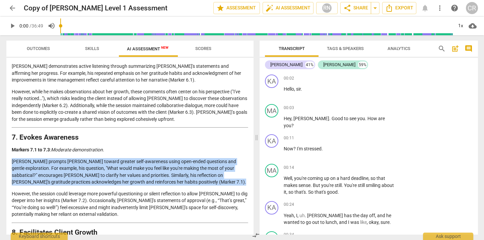
click at [59, 190] on p "However, the session could leverage more powerful questioning or silent reflect…" at bounding box center [130, 203] width 237 height 27
copy p "[PERSON_NAME] prompts [PERSON_NAME] toward greater self-awareness using open-en…"
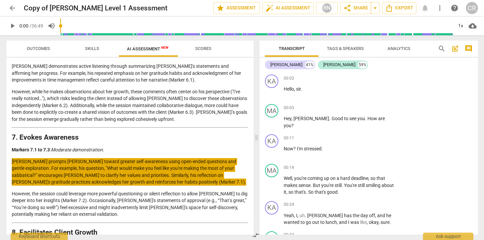
click at [18, 158] on p "[PERSON_NAME] prompts [PERSON_NAME] toward greater self-awareness using open-en…" at bounding box center [130, 171] width 237 height 27
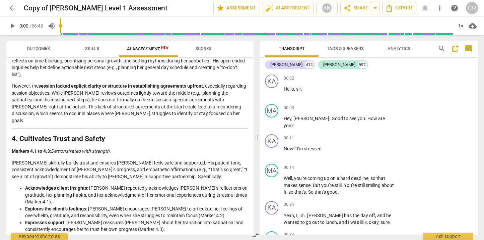
scroll to position [382, 0]
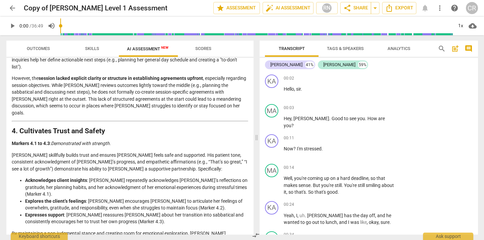
click at [163, 151] on p "[PERSON_NAME] skillfully builds trust and ensures [PERSON_NAME] feels safe and …" at bounding box center [130, 161] width 237 height 21
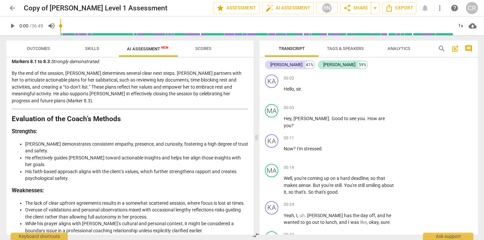
scroll to position [910, 0]
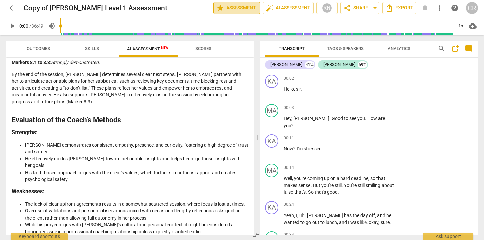
click at [225, 9] on span "star Assessment" at bounding box center [236, 8] width 41 height 8
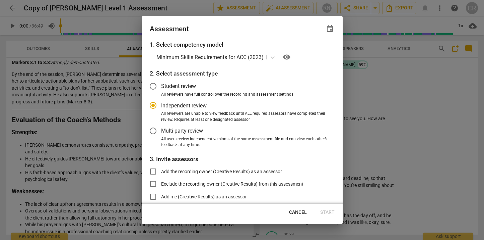
scroll to position [0, 0]
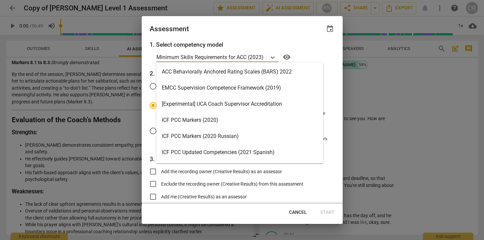
click at [203, 58] on p "Minimum Skills Requirements for ACC (2023)" at bounding box center [209, 57] width 107 height 8
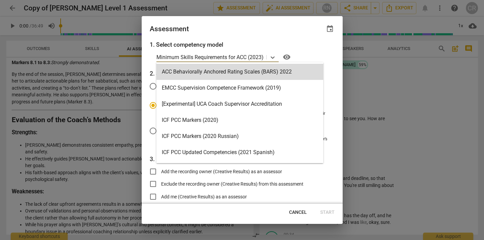
click at [288, 29] on div "Assessment event" at bounding box center [242, 28] width 185 height 9
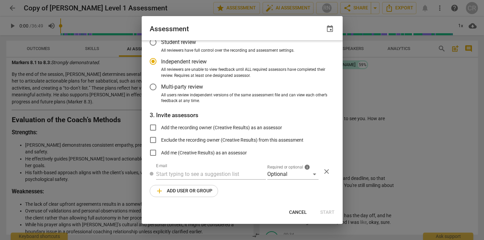
scroll to position [44, 0]
click at [153, 139] on input "Exclude the recording owner (Creative Results) from this assessment" at bounding box center [153, 140] width 16 height 16
click at [408, 86] on div at bounding box center [242, 120] width 484 height 240
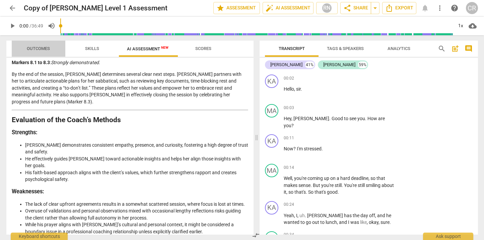
click at [30, 48] on span "Outcomes" at bounding box center [38, 48] width 23 height 5
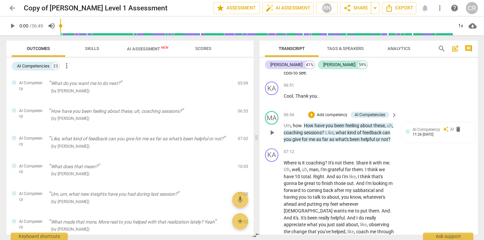
scroll to position [1428, 0]
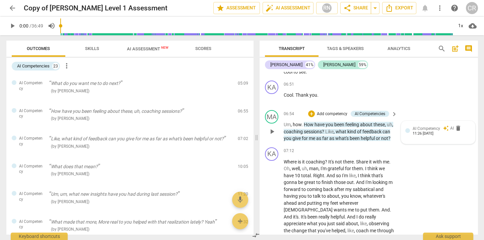
click at [435, 126] on span "AI Competency" at bounding box center [426, 128] width 27 height 5
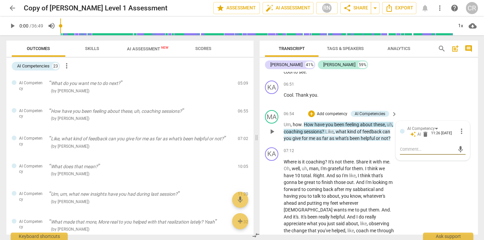
click at [458, 127] on span "more_vert" at bounding box center [462, 131] width 8 height 8
click at [293, 134] on div at bounding box center [242, 120] width 484 height 240
click at [80, 115] on div "( by [PERSON_NAME] )" at bounding box center [140, 118] width 183 height 7
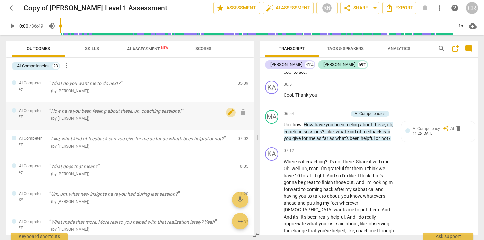
click at [227, 114] on span "edit" at bounding box center [231, 112] width 8 height 8
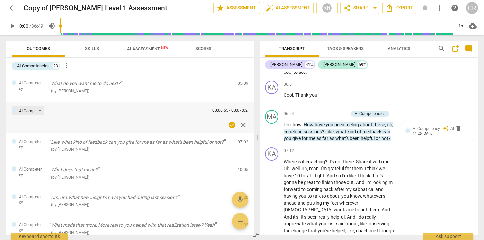
click at [40, 110] on div "AI Competency" at bounding box center [28, 110] width 32 height 9
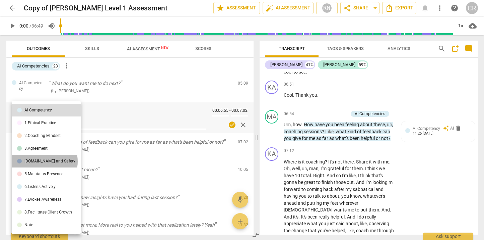
click at [41, 161] on div "[DOMAIN_NAME] and Safety" at bounding box center [49, 161] width 51 height 4
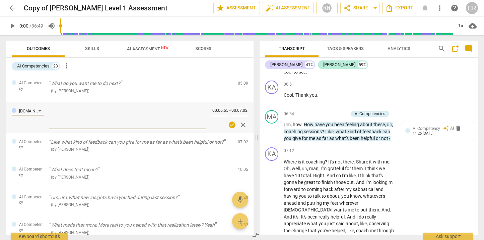
click at [75, 122] on textarea at bounding box center [127, 117] width 157 height 19
click at [241, 124] on span "close" at bounding box center [243, 125] width 8 height 8
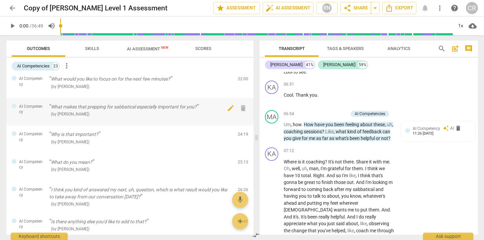
scroll to position [236, 0]
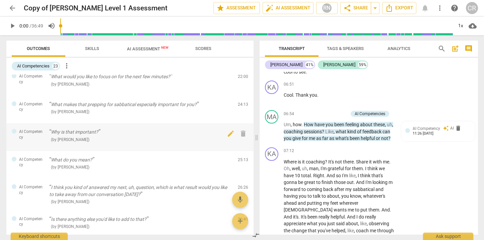
click at [154, 136] on div "( by [PERSON_NAME] )" at bounding box center [140, 139] width 183 height 7
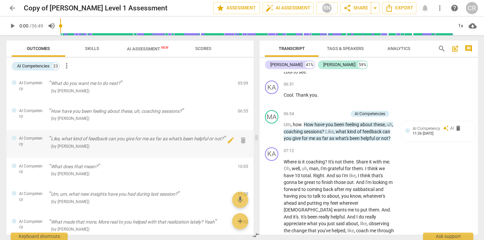
scroll to position [0, 0]
click at [67, 66] on span "more_vert" at bounding box center [67, 66] width 8 height 8
click at [147, 75] on div at bounding box center [242, 120] width 484 height 240
click at [205, 49] on span "Scores" at bounding box center [203, 48] width 16 height 5
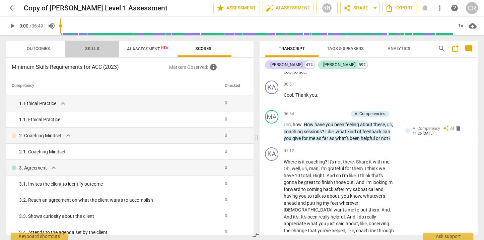
click at [96, 49] on span "Skills" at bounding box center [92, 48] width 14 height 5
